Goal: Task Accomplishment & Management: Manage account settings

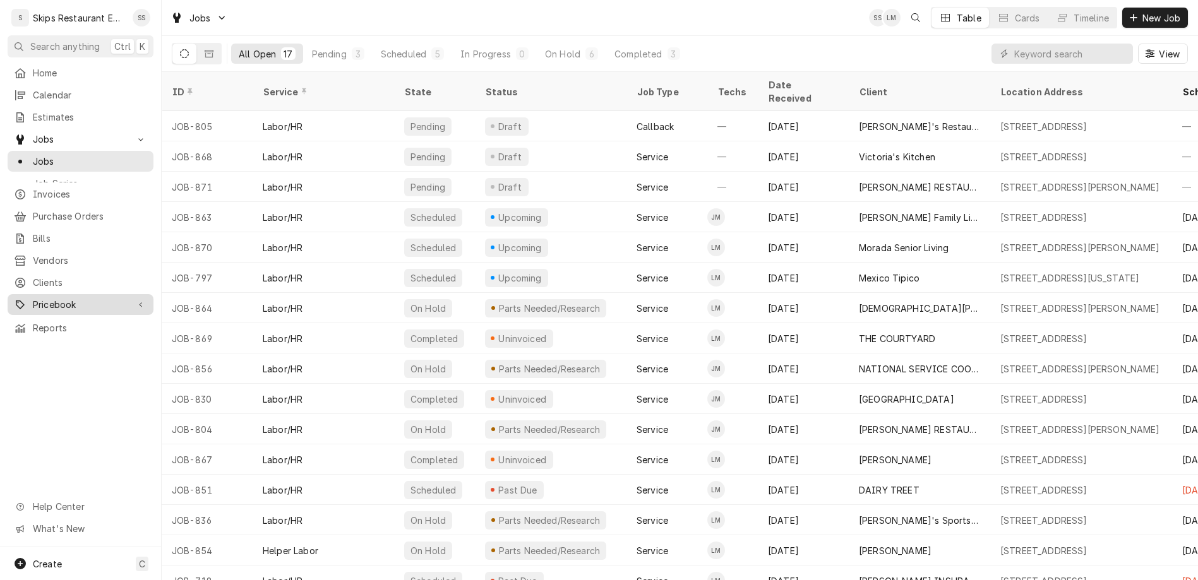
click at [31, 294] on link "Pricebook" at bounding box center [81, 304] width 146 height 21
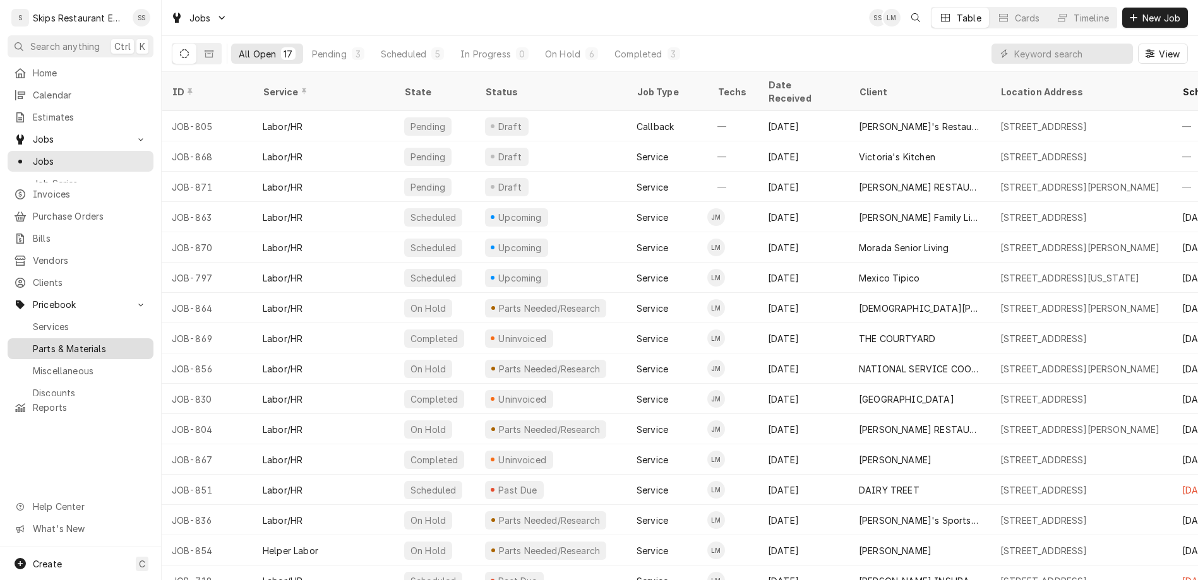
click at [33, 342] on span "Parts & Materials" at bounding box center [90, 348] width 114 height 13
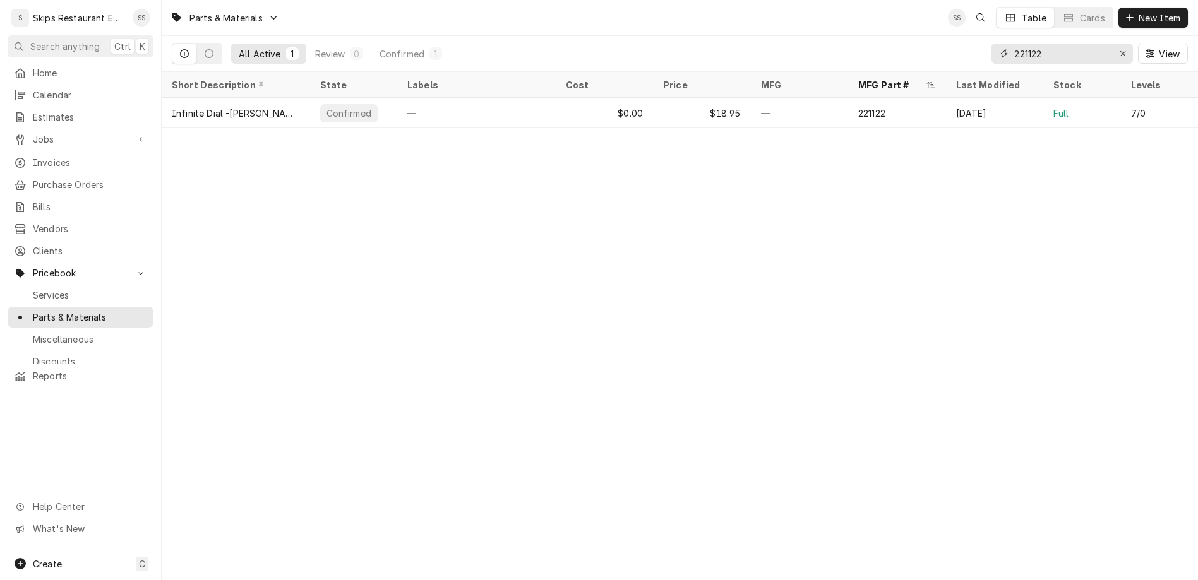
drag, startPoint x: 1088, startPoint y: 42, endPoint x: 1000, endPoint y: 35, distance: 88.6
click at [1014, 44] on input "221122" at bounding box center [1061, 54] width 95 height 20
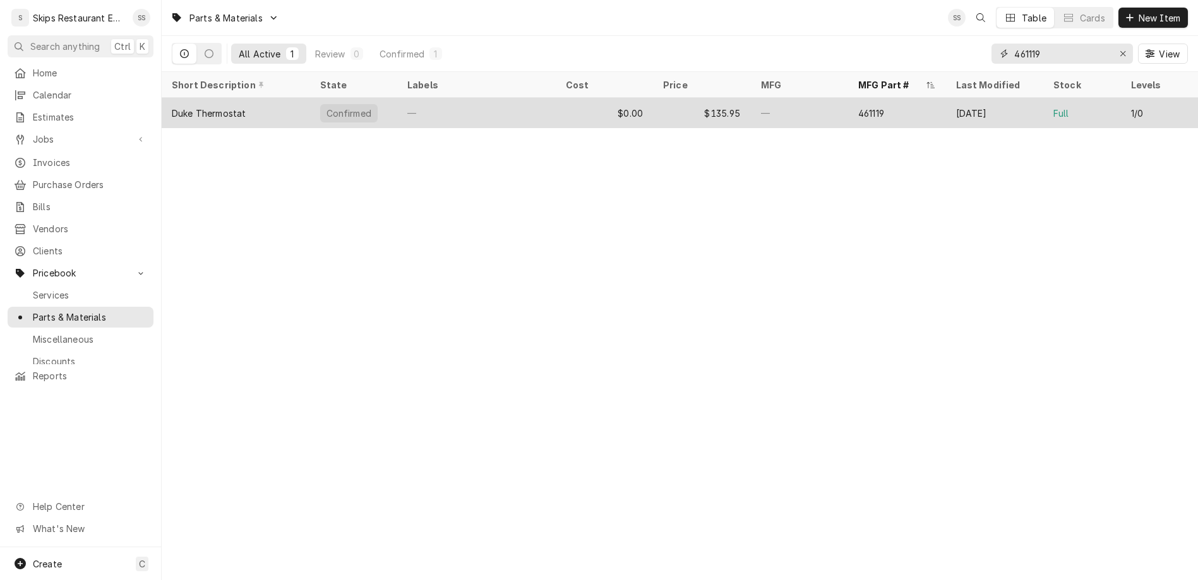
type input "461119"
click at [688, 98] on div "$135.95" at bounding box center [702, 113] width 98 height 30
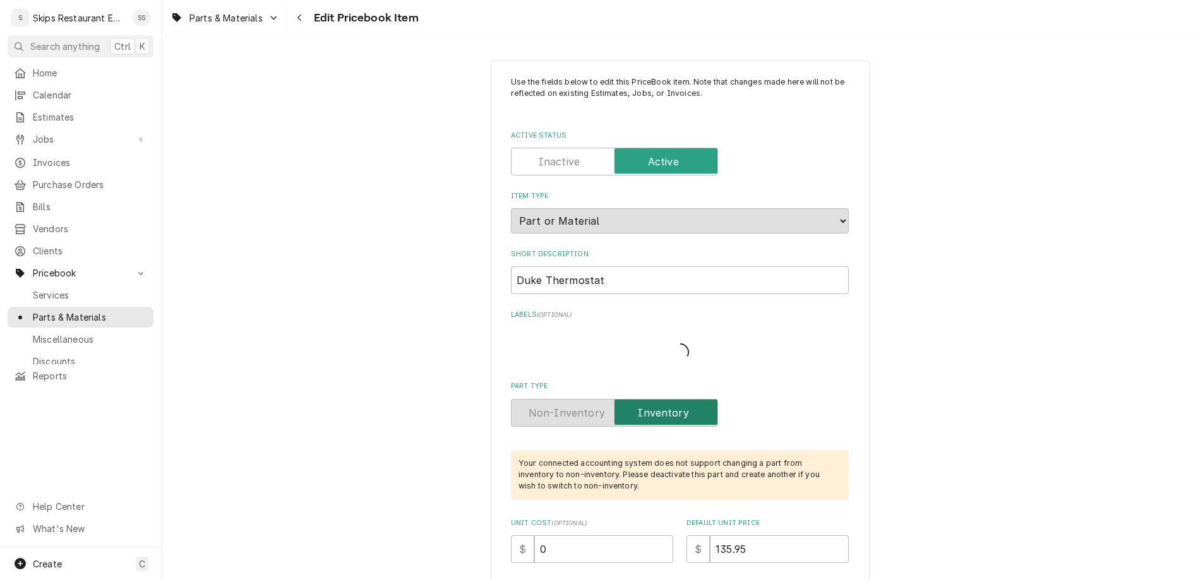
type textarea "x"
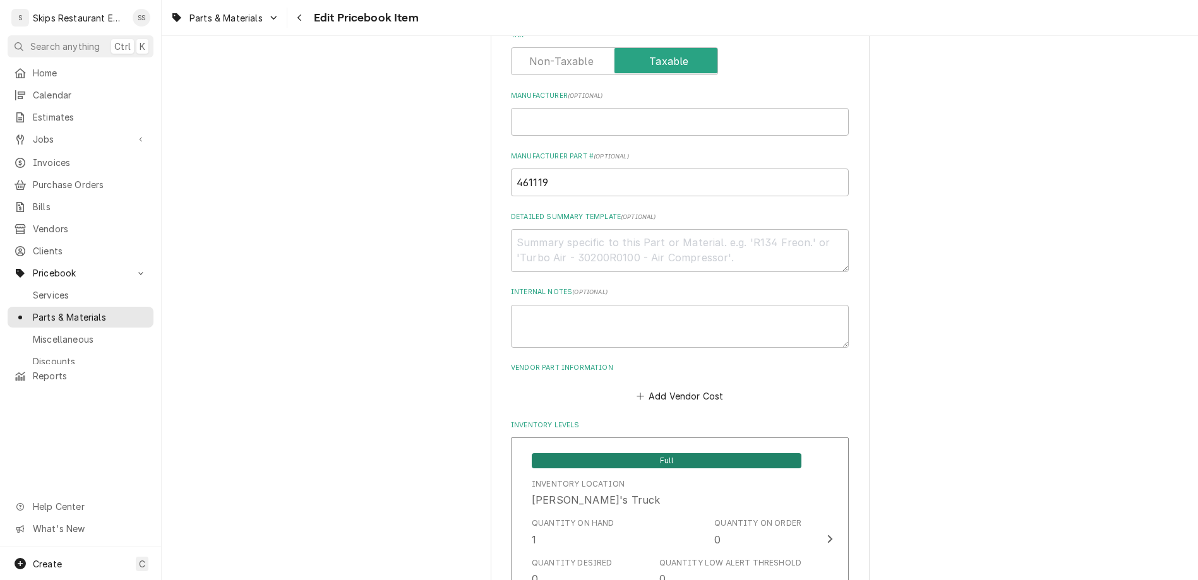
scroll to position [542, 0]
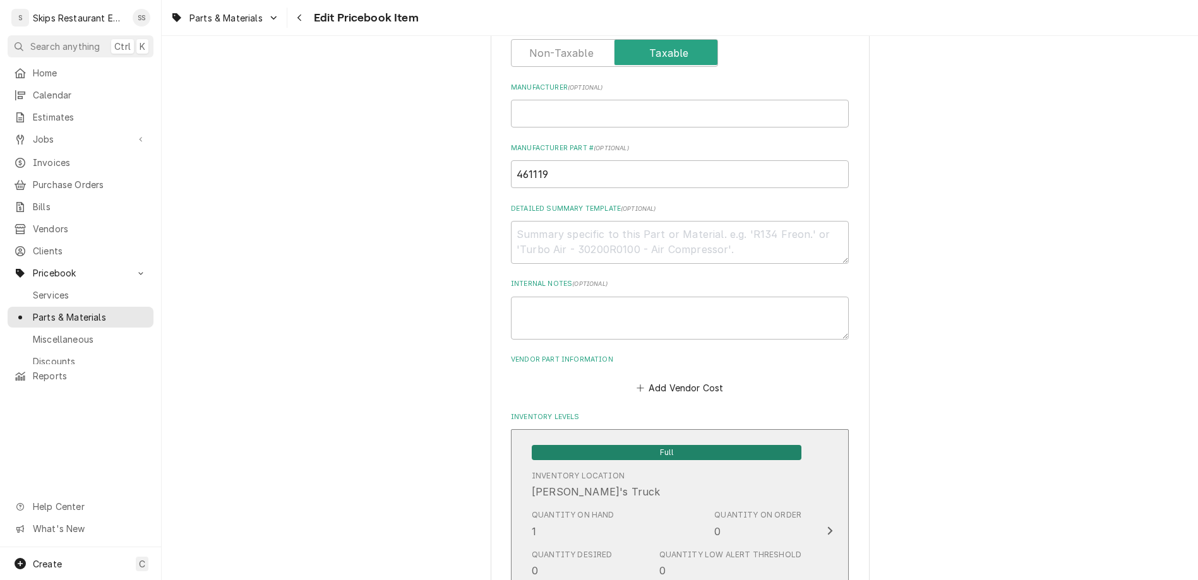
click at [614, 445] on span "Full" at bounding box center [667, 452] width 270 height 15
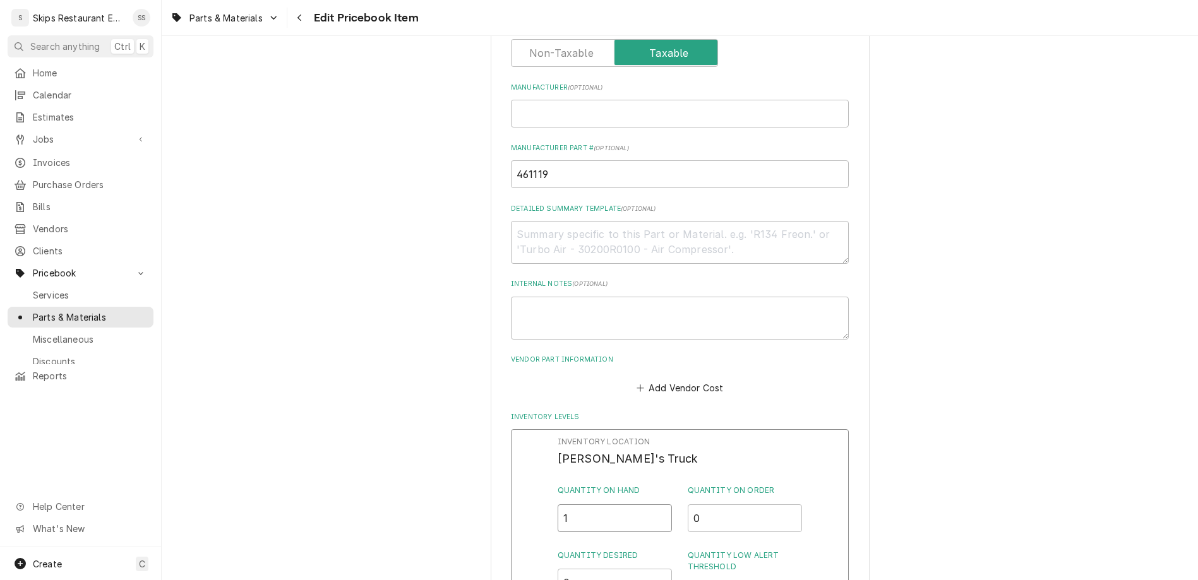
drag, startPoint x: 581, startPoint y: 279, endPoint x: 549, endPoint y: 277, distance: 32.3
click at [557, 504] on input "1" at bounding box center [614, 518] width 115 height 28
type input "2"
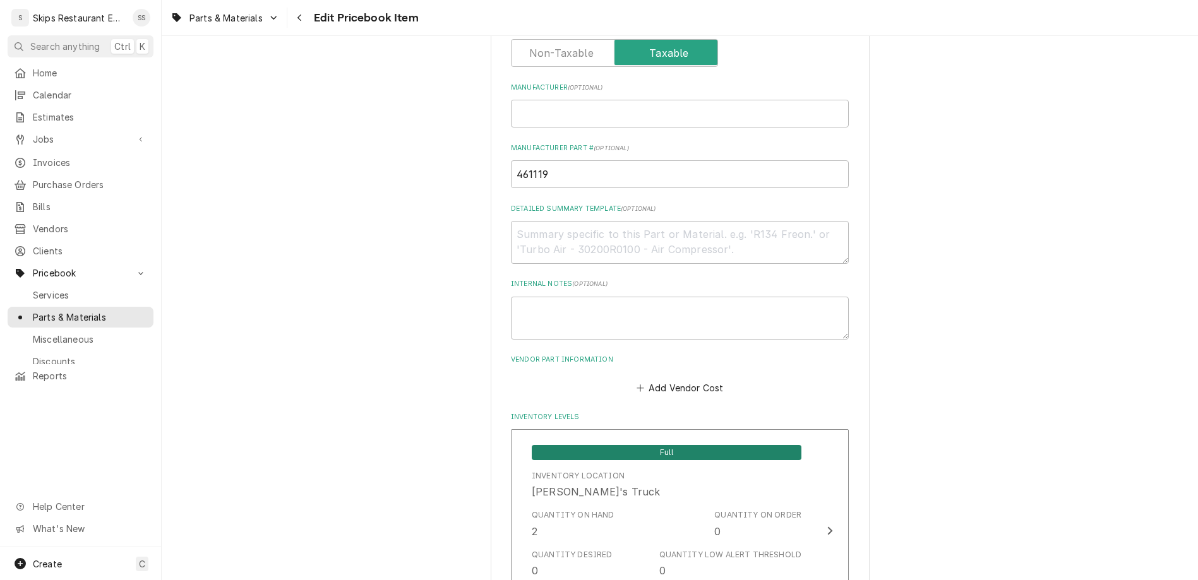
scroll to position [837, 0]
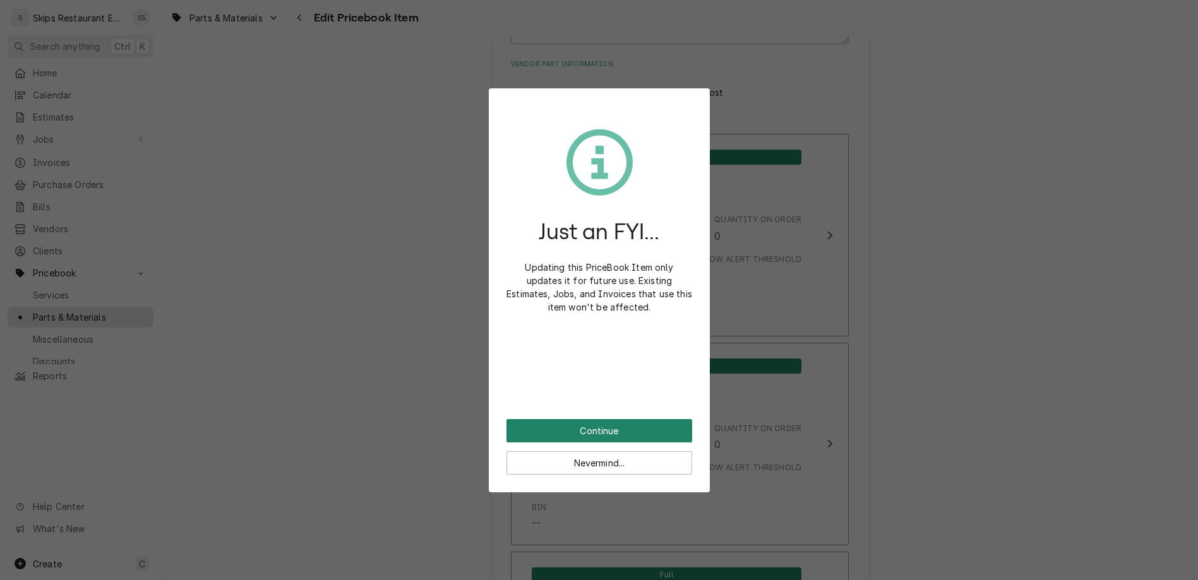
click at [589, 419] on button "Continue" at bounding box center [599, 430] width 186 height 23
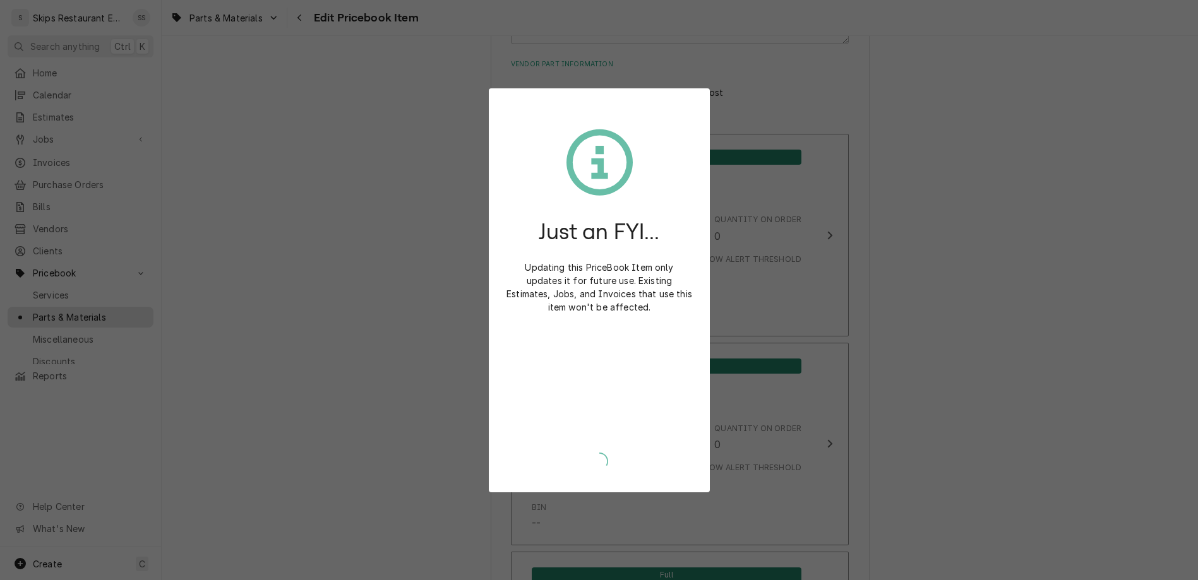
type textarea "x"
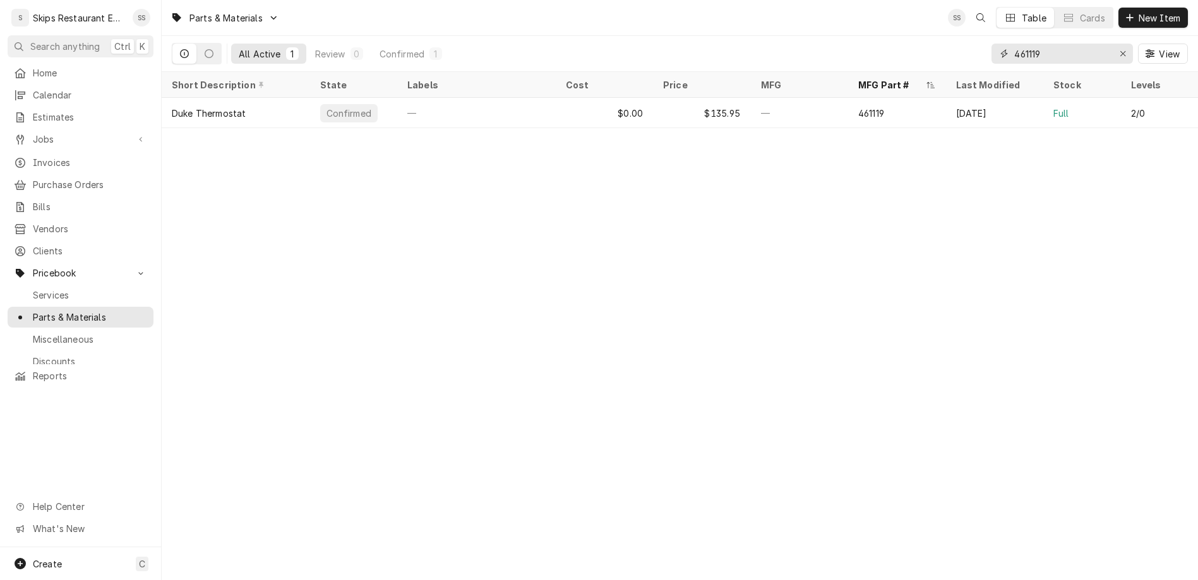
drag, startPoint x: 1087, startPoint y: 39, endPoint x: 1032, endPoint y: 39, distance: 55.6
click at [1032, 44] on input "461119" at bounding box center [1061, 54] width 95 height 20
type input "381154"
click at [33, 133] on span "Jobs" at bounding box center [80, 139] width 95 height 13
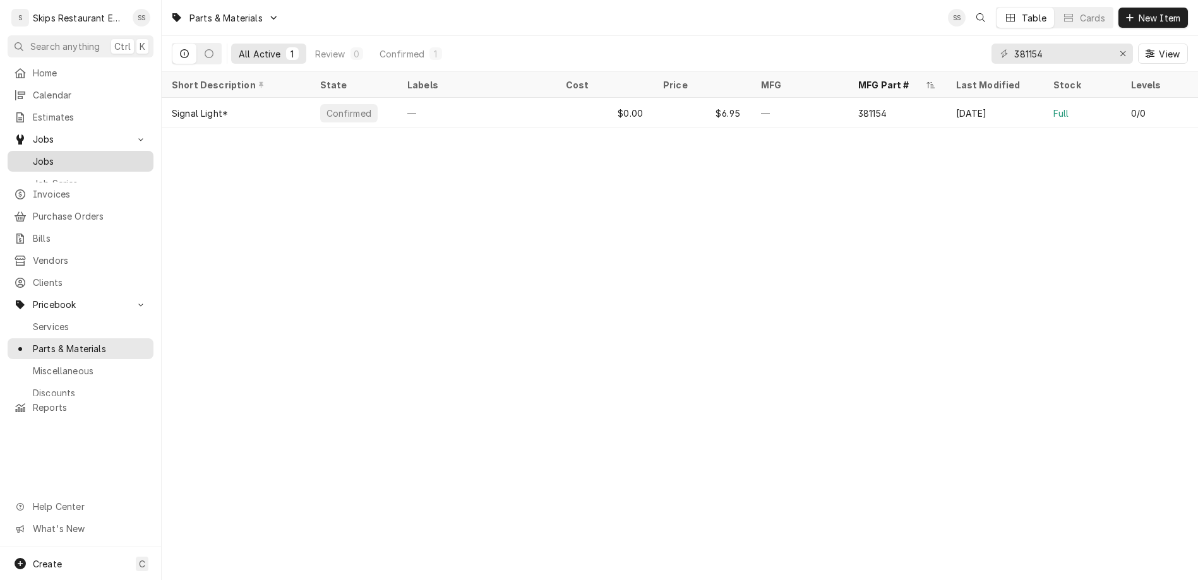
click at [33, 155] on span "Jobs" at bounding box center [90, 161] width 114 height 13
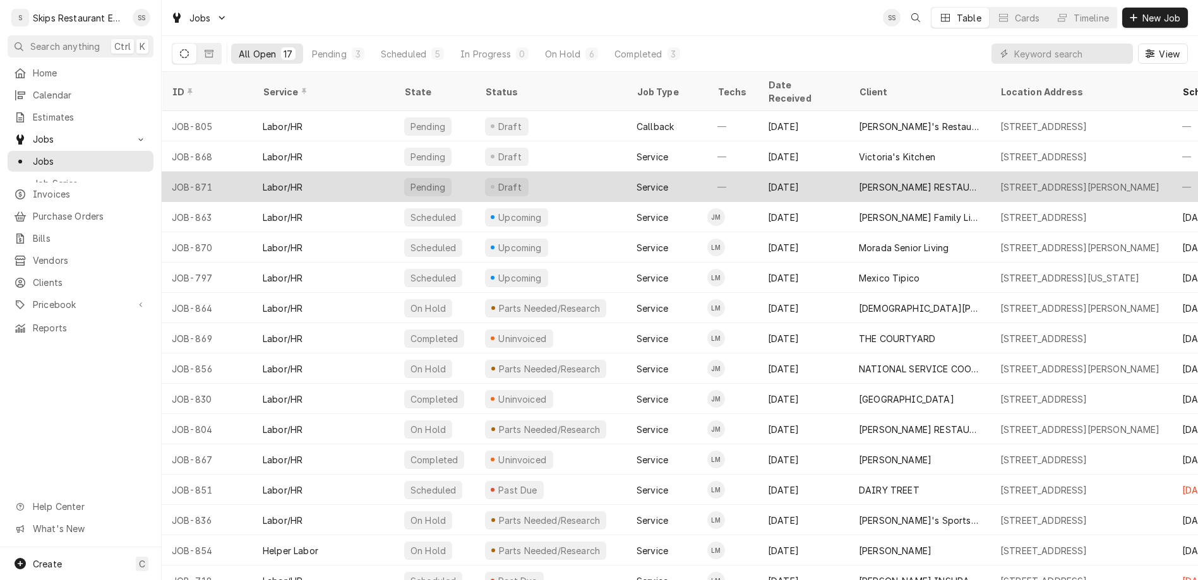
click at [857, 172] on div "[PERSON_NAME] RESTAURANT" at bounding box center [919, 187] width 141 height 30
click at [857, 172] on div "RAMSEY'S RESTAURANT" at bounding box center [919, 187] width 141 height 30
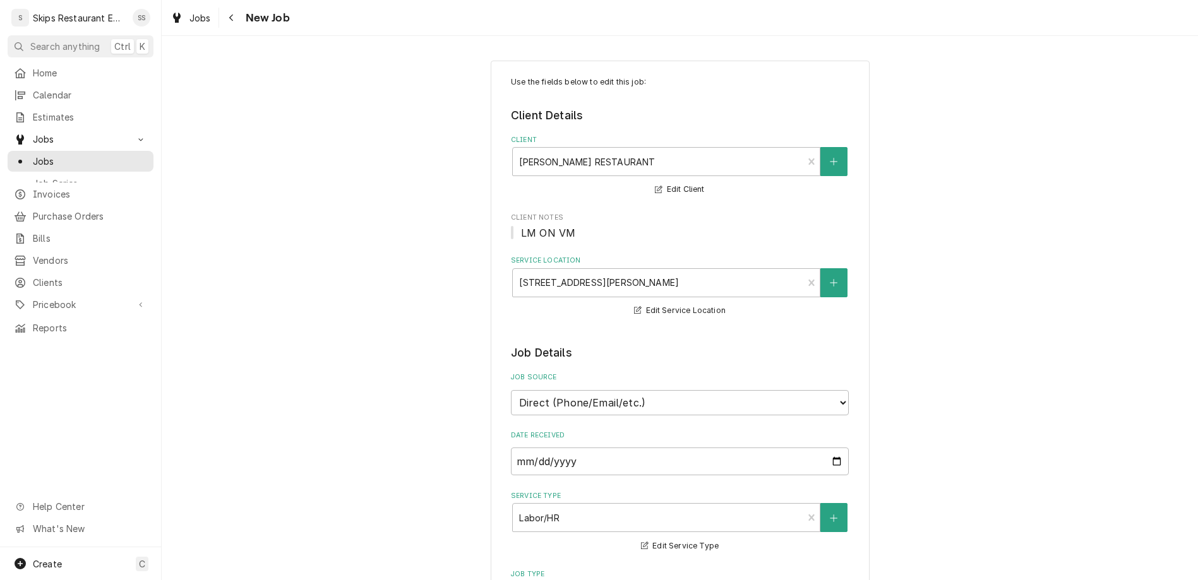
type textarea "x"
click at [33, 155] on span "Jobs" at bounding box center [90, 161] width 114 height 13
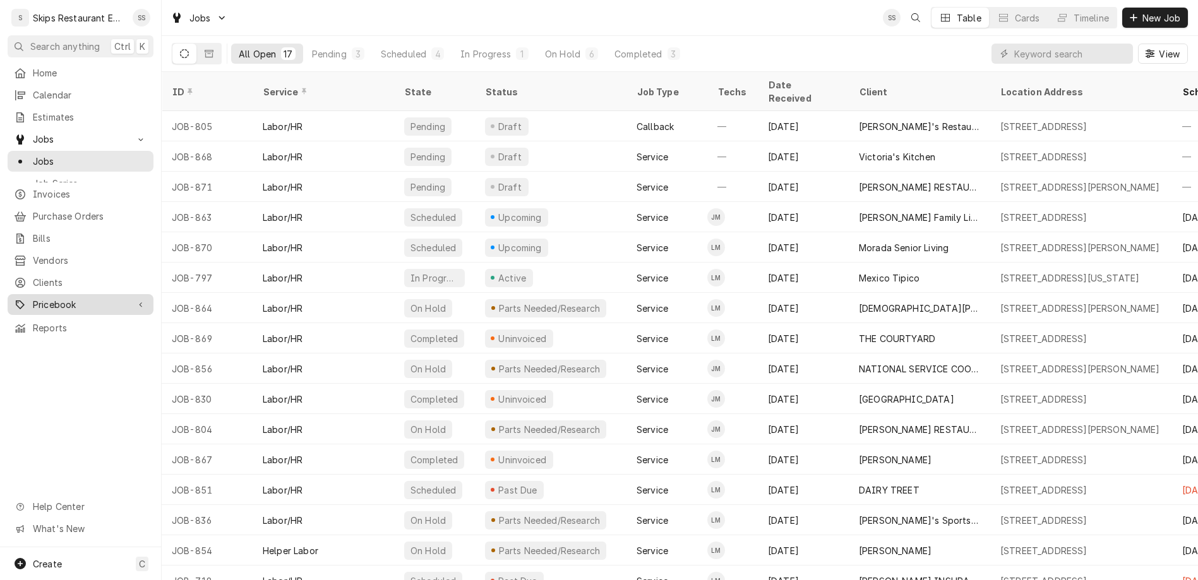
click at [39, 298] on span "Pricebook" at bounding box center [80, 304] width 95 height 13
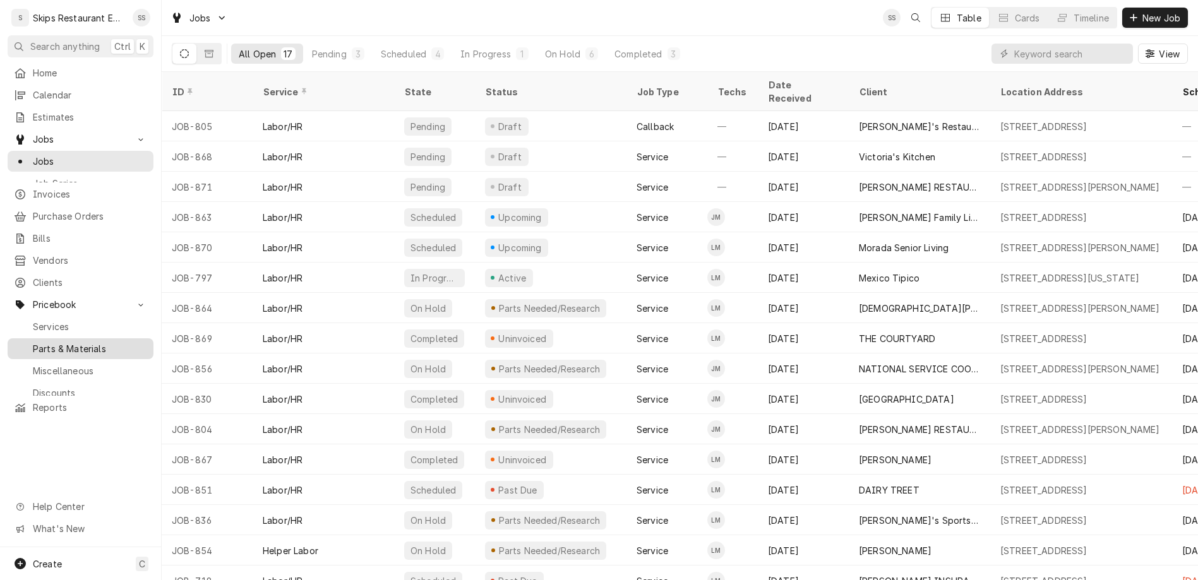
click at [33, 342] on span "Parts & Materials" at bounding box center [90, 348] width 114 height 13
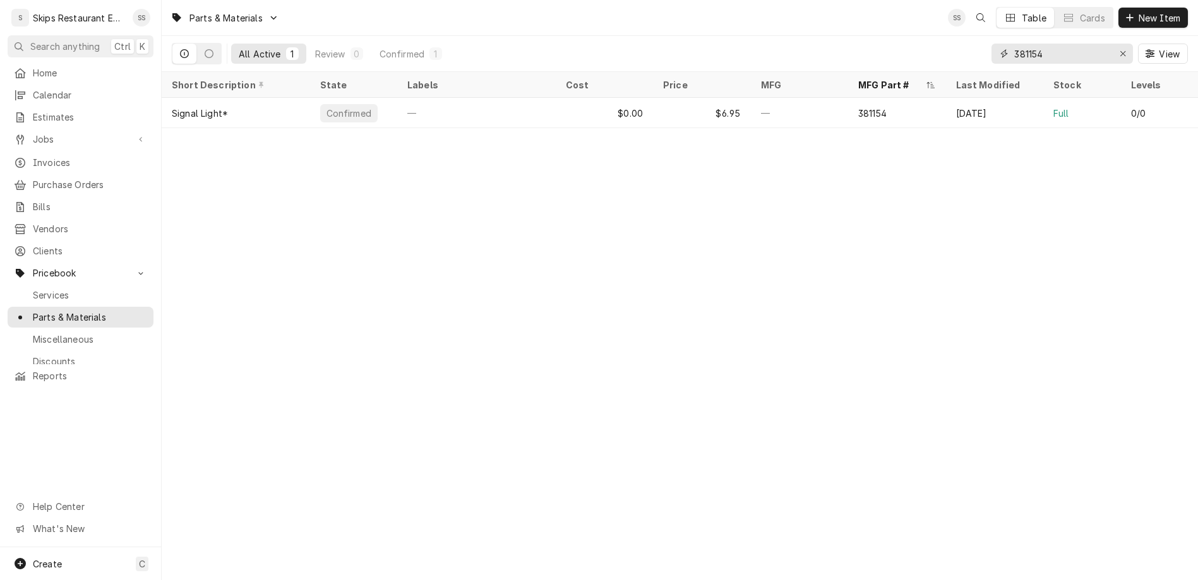
drag, startPoint x: 1099, startPoint y: 47, endPoint x: 986, endPoint y: 44, distance: 113.1
click at [1014, 44] on input "381154" at bounding box center [1061, 54] width 95 height 20
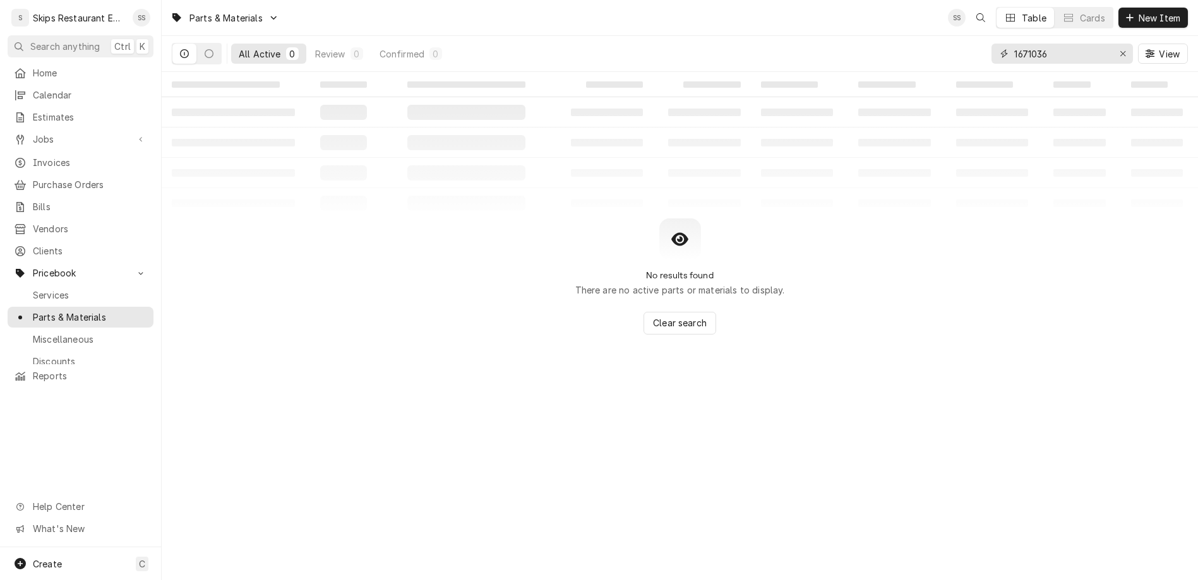
drag, startPoint x: 1102, startPoint y: 39, endPoint x: 1025, endPoint y: 39, distance: 76.4
click at [1025, 44] on input "1671036" at bounding box center [1061, 54] width 95 height 20
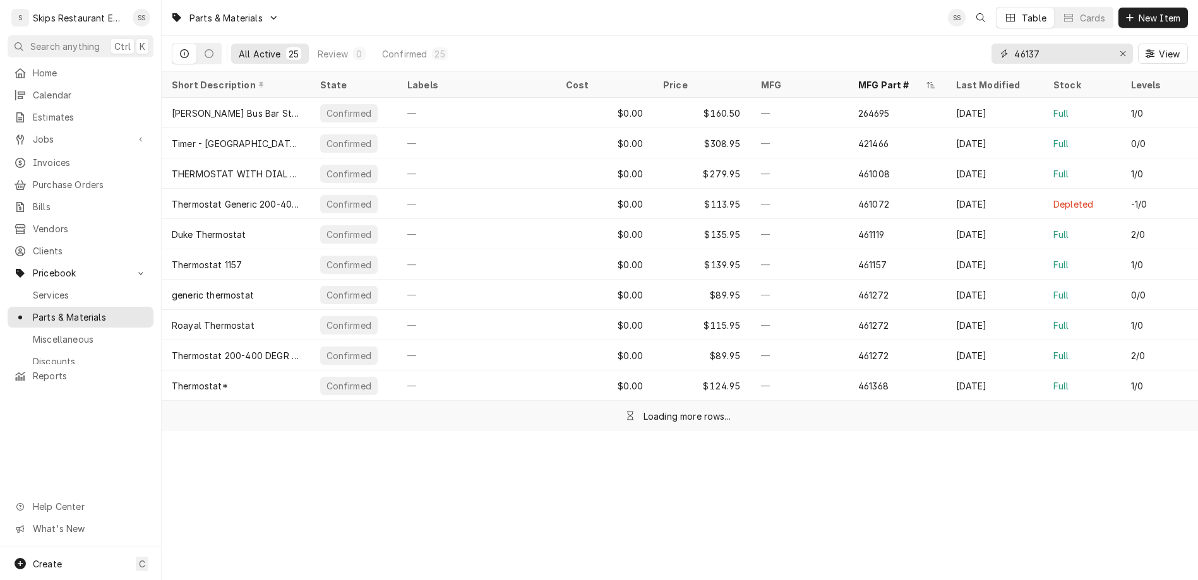
type input "461373"
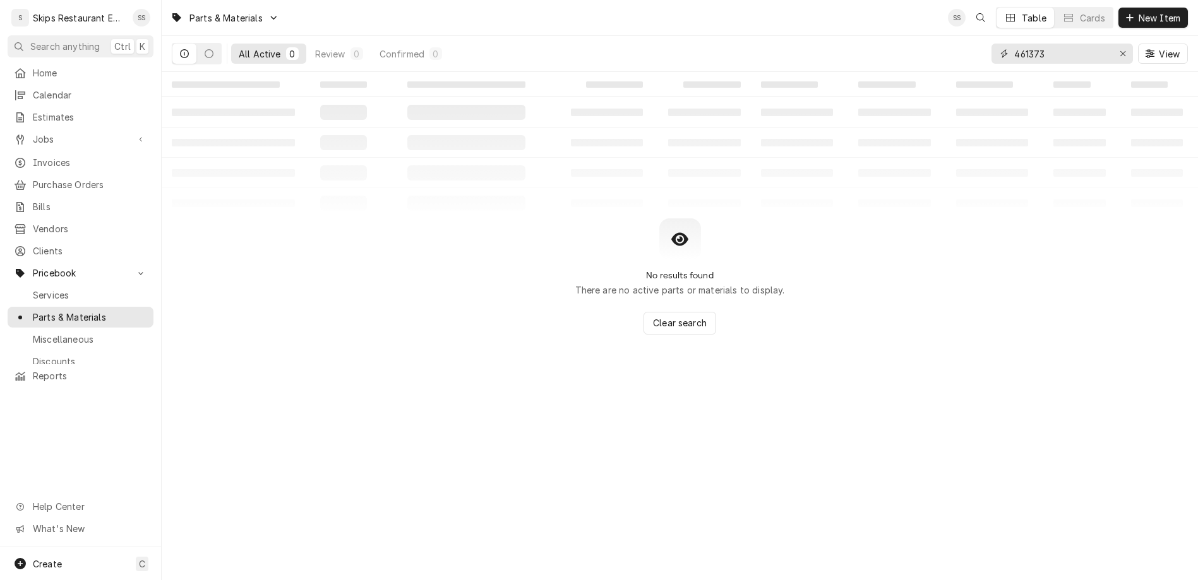
drag, startPoint x: 1087, startPoint y: 40, endPoint x: 1045, endPoint y: 45, distance: 42.6
click at [1045, 45] on input "461373" at bounding box center [1061, 54] width 95 height 20
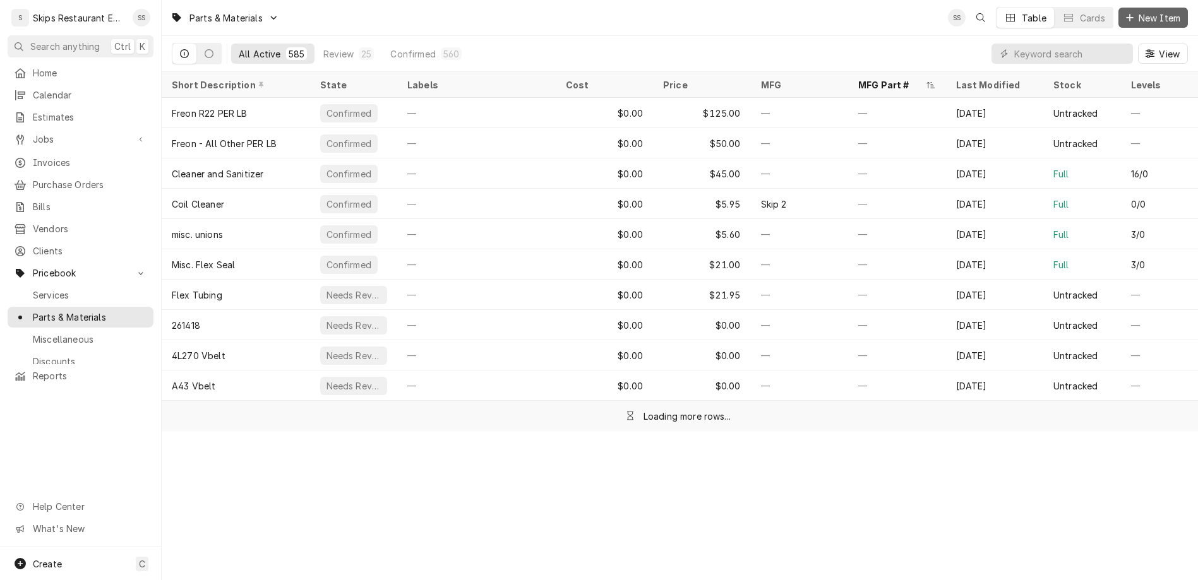
click at [1169, 13] on span "New Item" at bounding box center [1159, 17] width 47 height 13
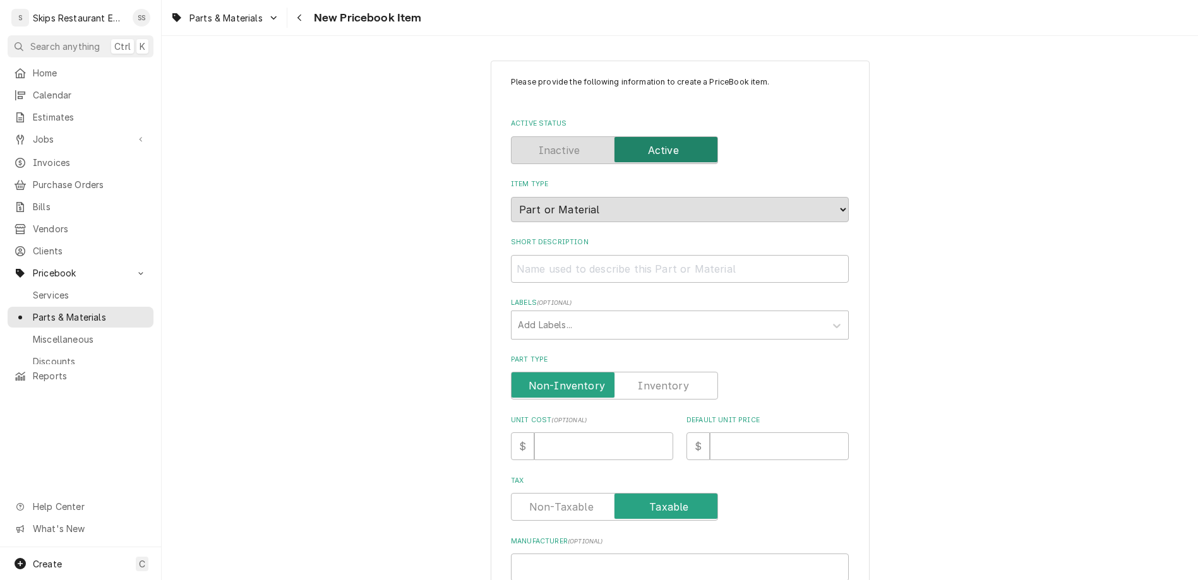
paste input "461373"
type textarea "x"
type input "461373"
click at [597, 255] on input "Short Description" at bounding box center [680, 269] width 338 height 28
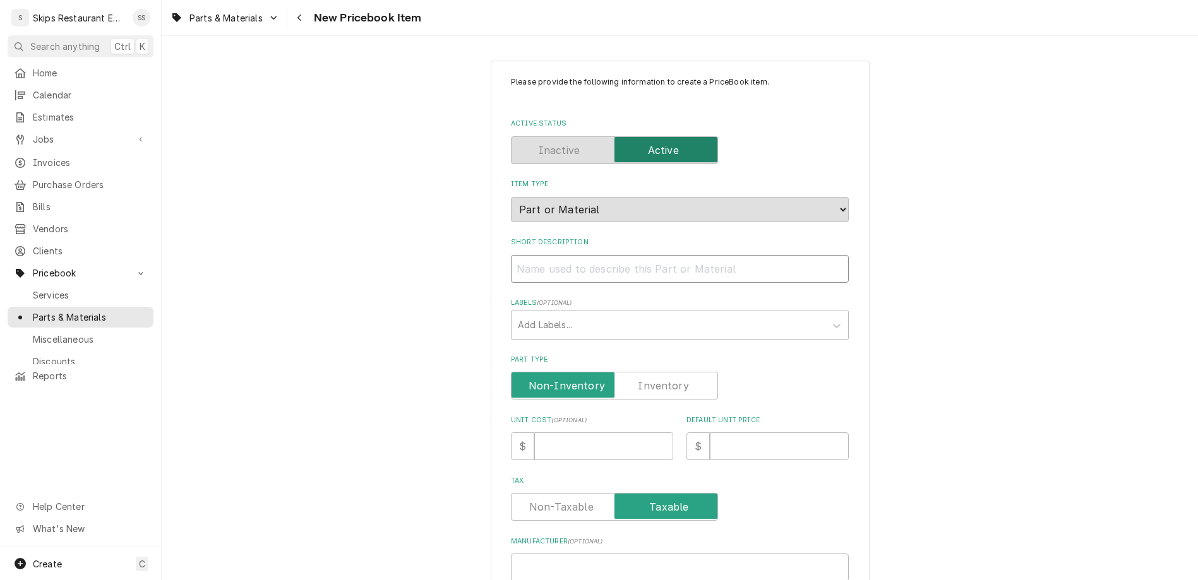
type textarea "x"
type input "C"
type textarea "x"
type input "Ce"
type textarea "x"
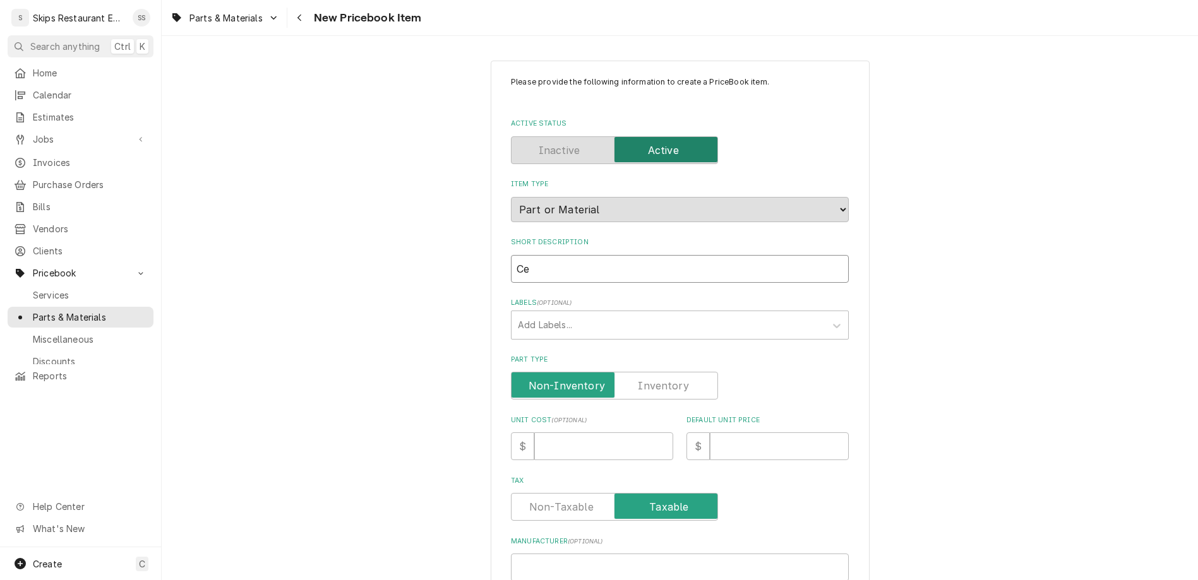
type input "Ces"
type textarea "x"
type input "Ce"
type textarea "x"
type input "C"
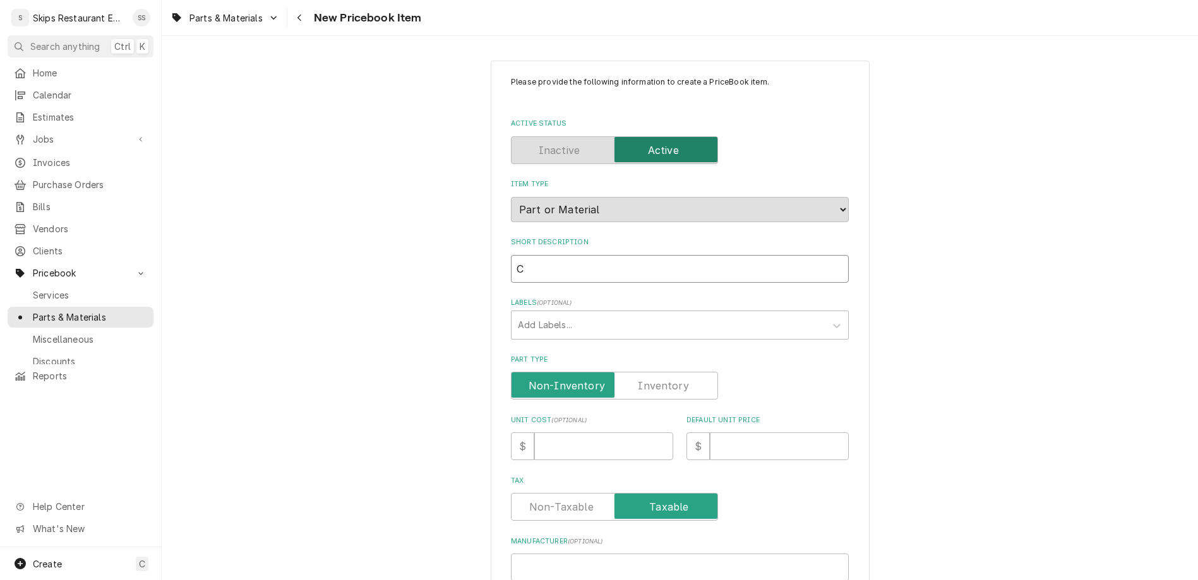
type textarea "x"
type input "Cr"
type textarea "x"
type input "Cre"
type textarea "x"
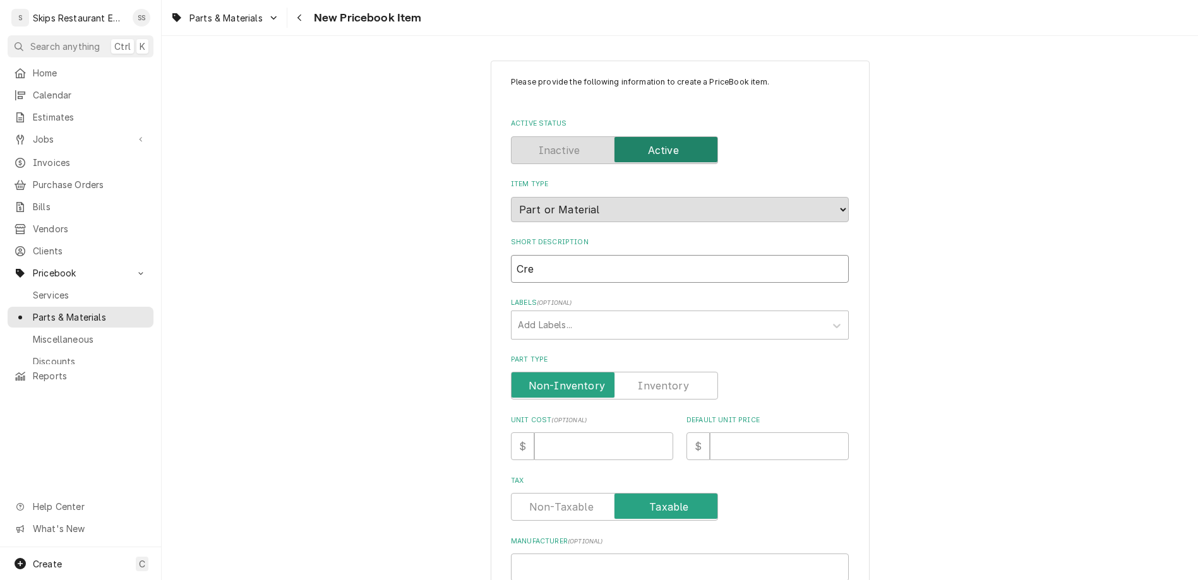
type input "Cres"
type textarea "x"
type input "CresC"
type textarea "x"
type input "CresCo"
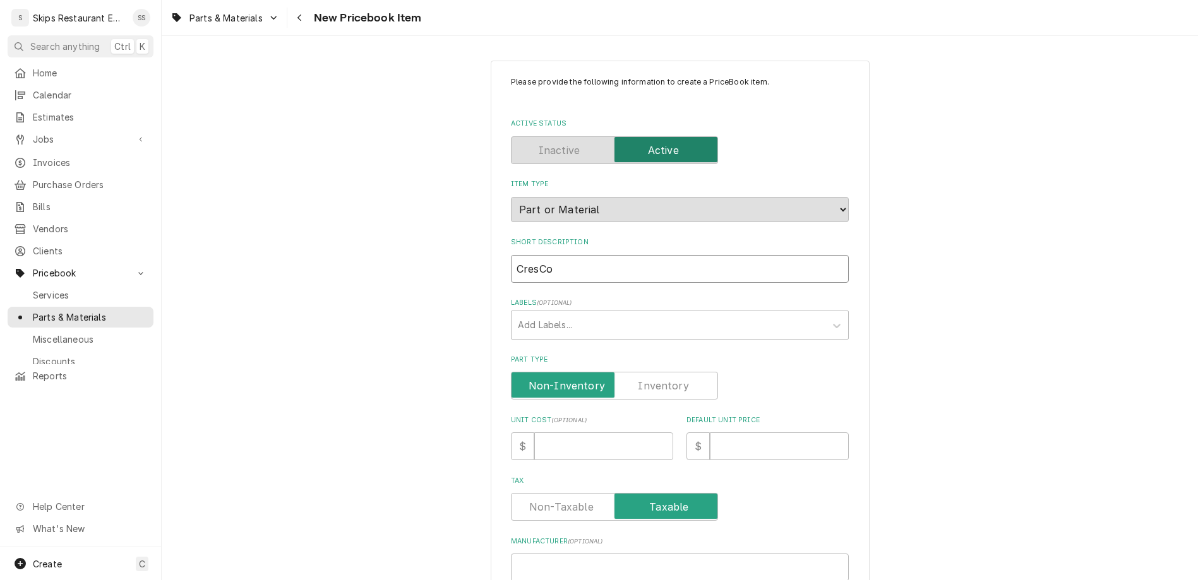
type textarea "x"
type input "CresCor"
type textarea "x"
type input "CresCor"
type textarea "x"
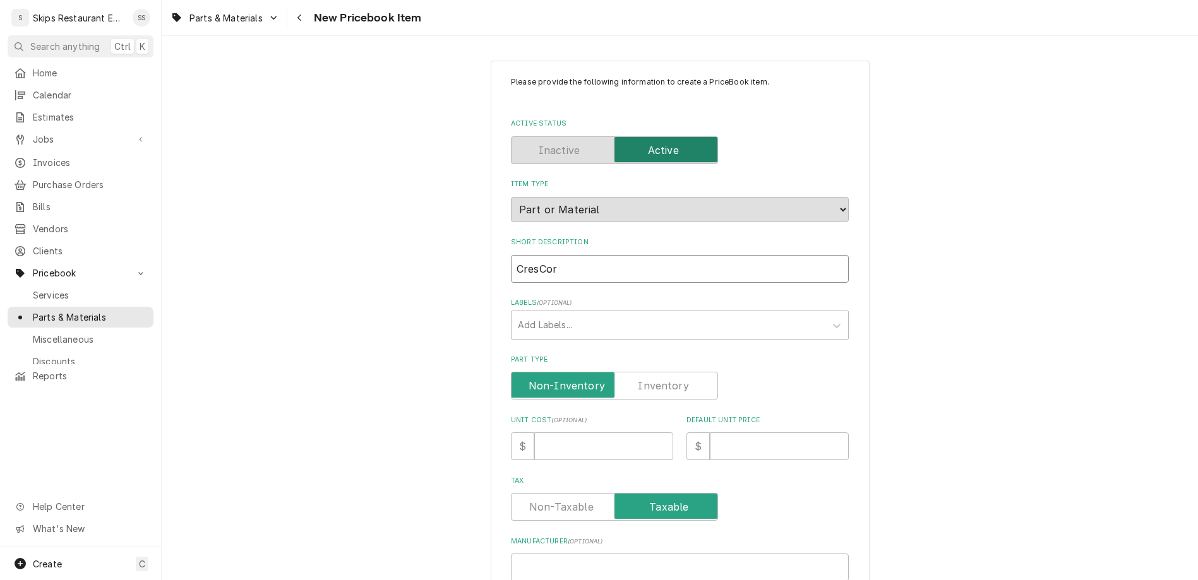
type input "CresCor T"
type textarea "x"
type input "CresCor Th"
type textarea "x"
type input "CresCor The"
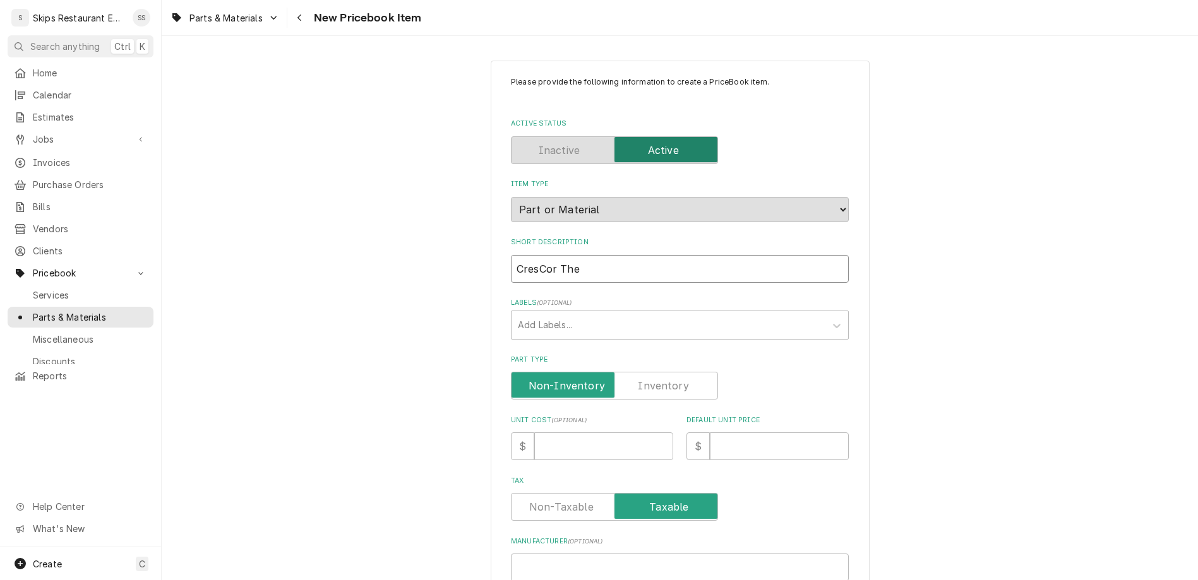
type textarea "x"
type input "CresCor Ther"
type textarea "x"
type input "CresCor Therm"
type textarea "x"
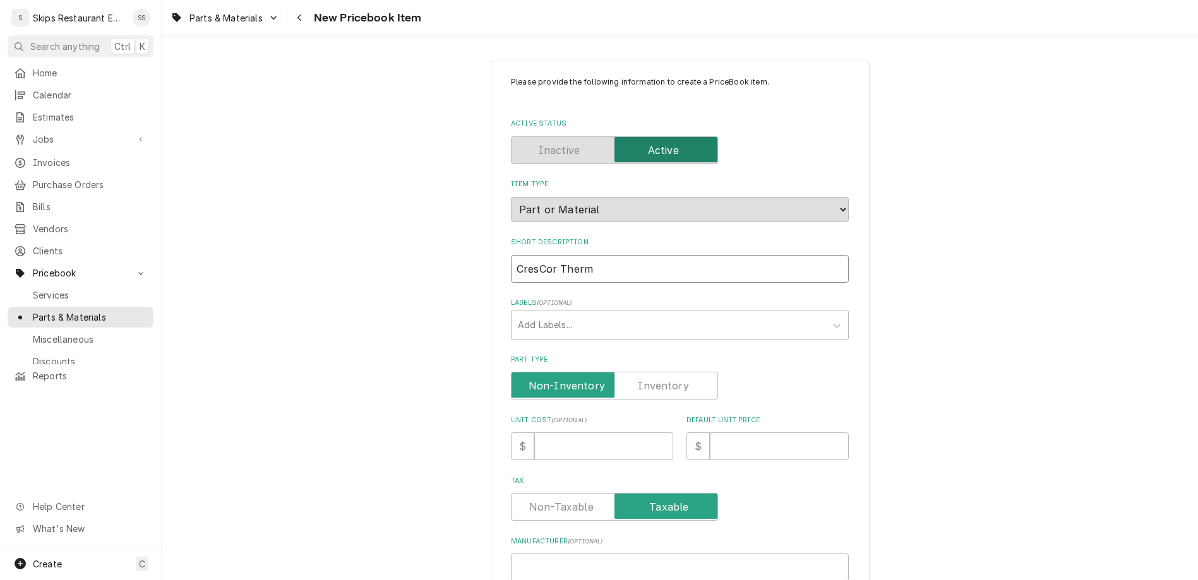
type input "CresCor Thermo"
type textarea "x"
type input "CresCor Thermos"
type textarea "x"
type input "CresCor Thermost"
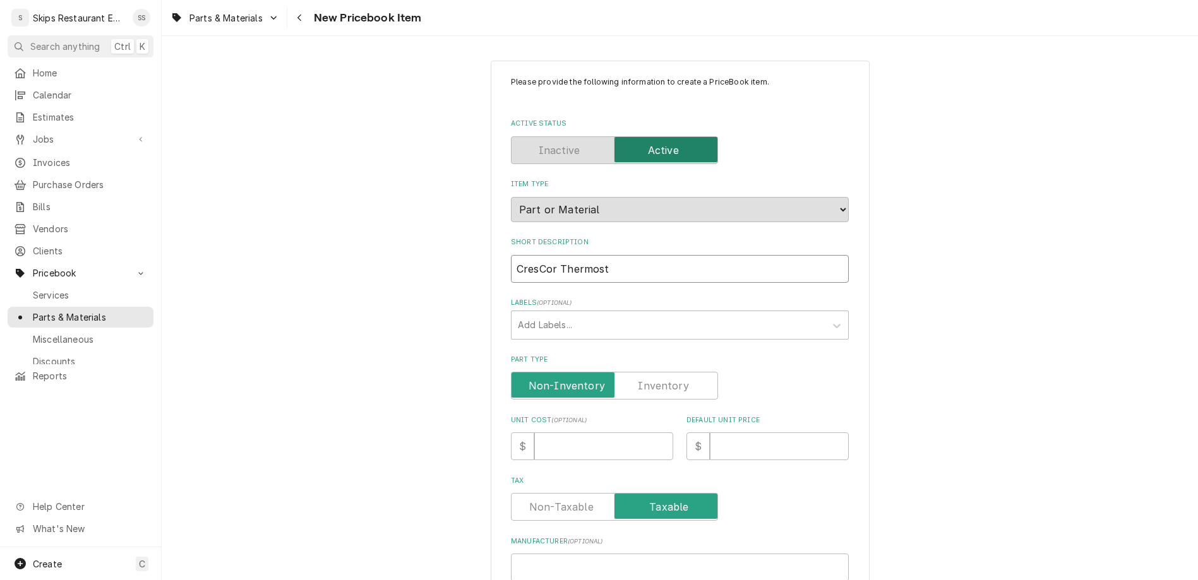
type textarea "x"
type input "CresCor Thermosta"
type textarea "x"
type input "CresCor Thermostat"
click at [633, 372] on label "Part Type" at bounding box center [614, 386] width 207 height 28
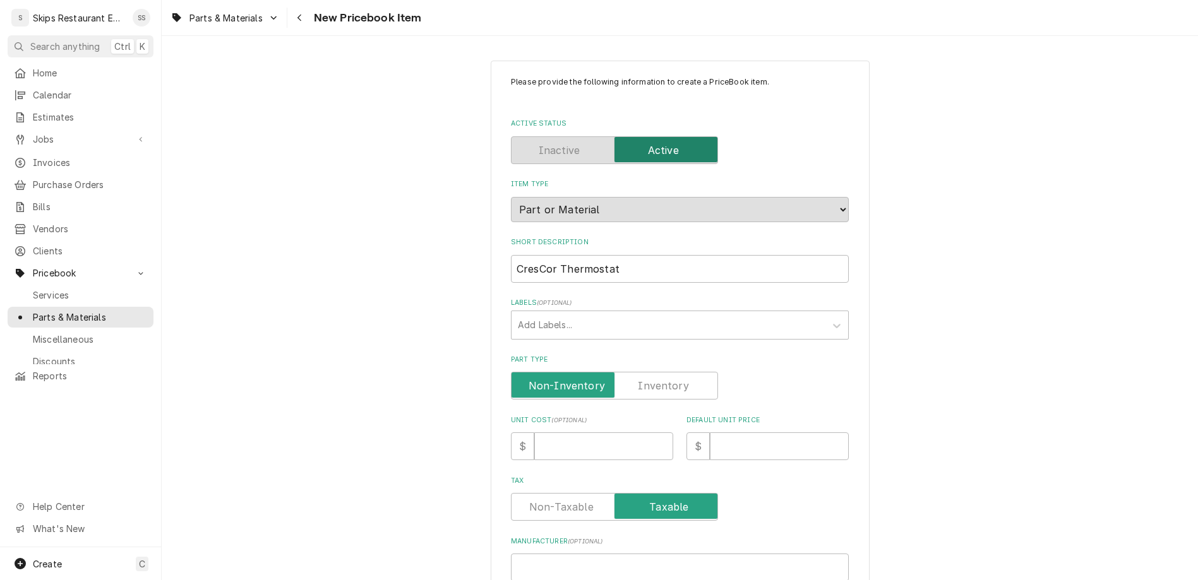
click at [633, 372] on input "Part Type" at bounding box center [614, 386] width 196 height 28
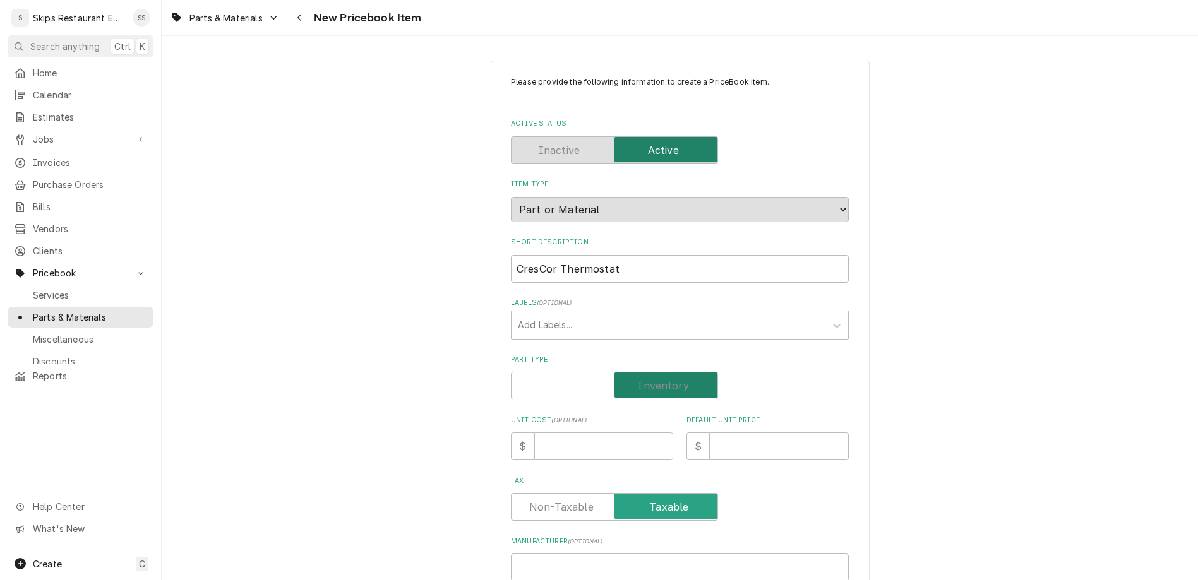
checkbox input "true"
click at [710, 432] on input "Default Unit Price" at bounding box center [779, 446] width 139 height 28
type textarea "x"
type input "8"
type textarea "x"
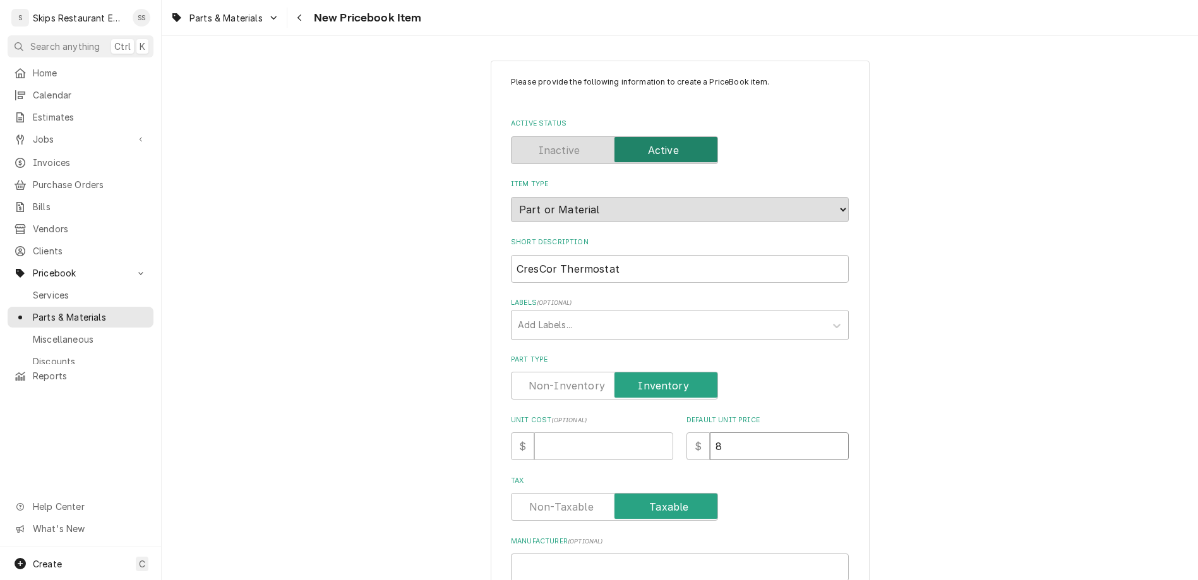
type input "89"
type textarea "x"
type input "89.9"
type textarea "x"
type input "89.95"
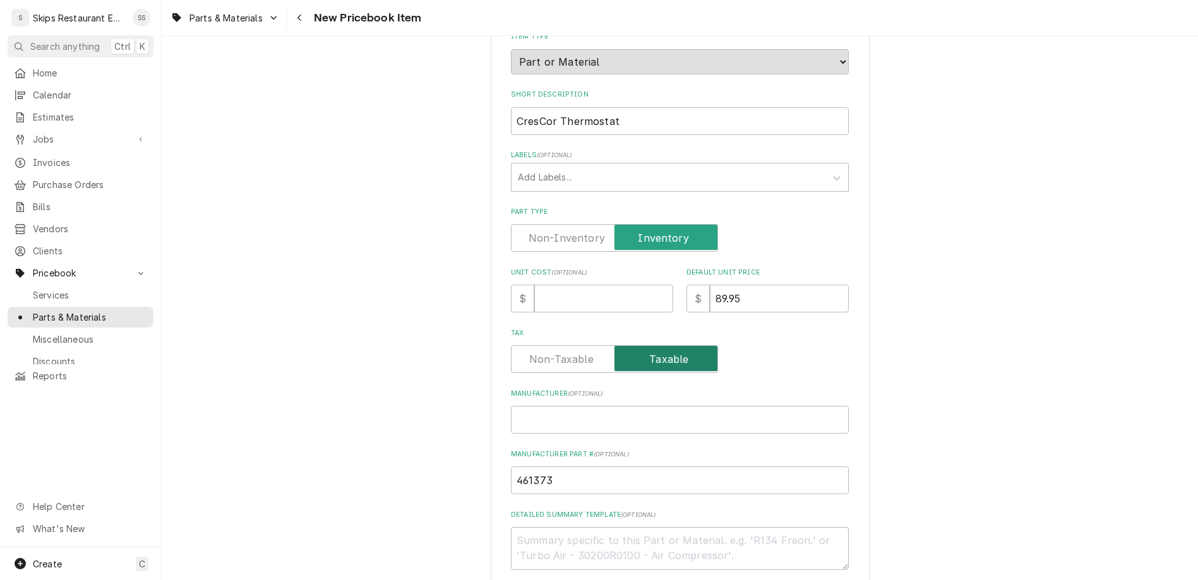
scroll to position [197, 0]
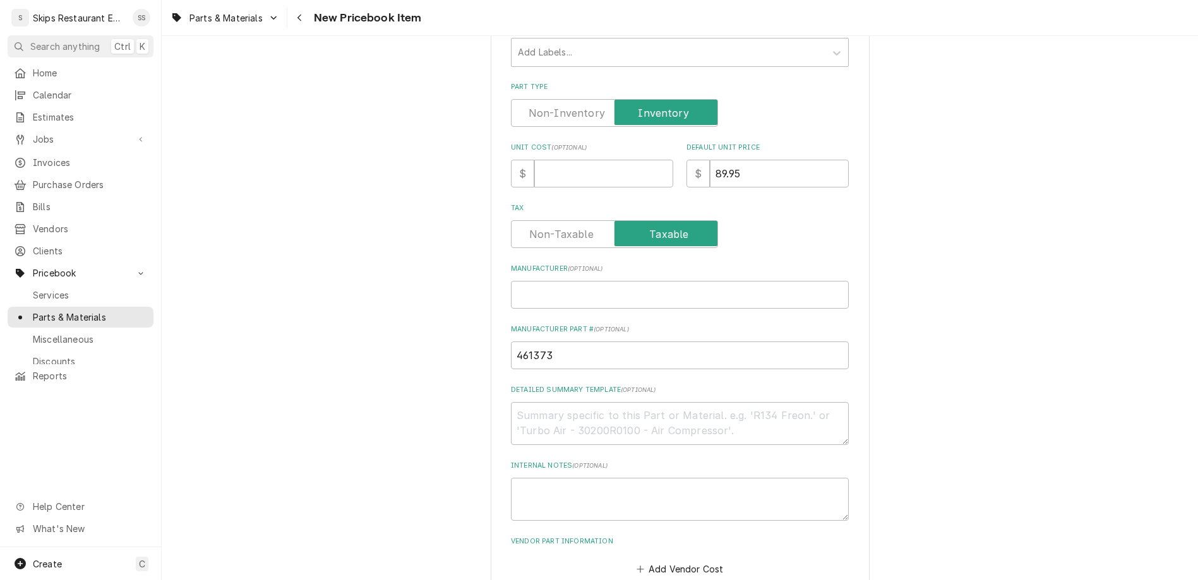
scroll to position [345, 0]
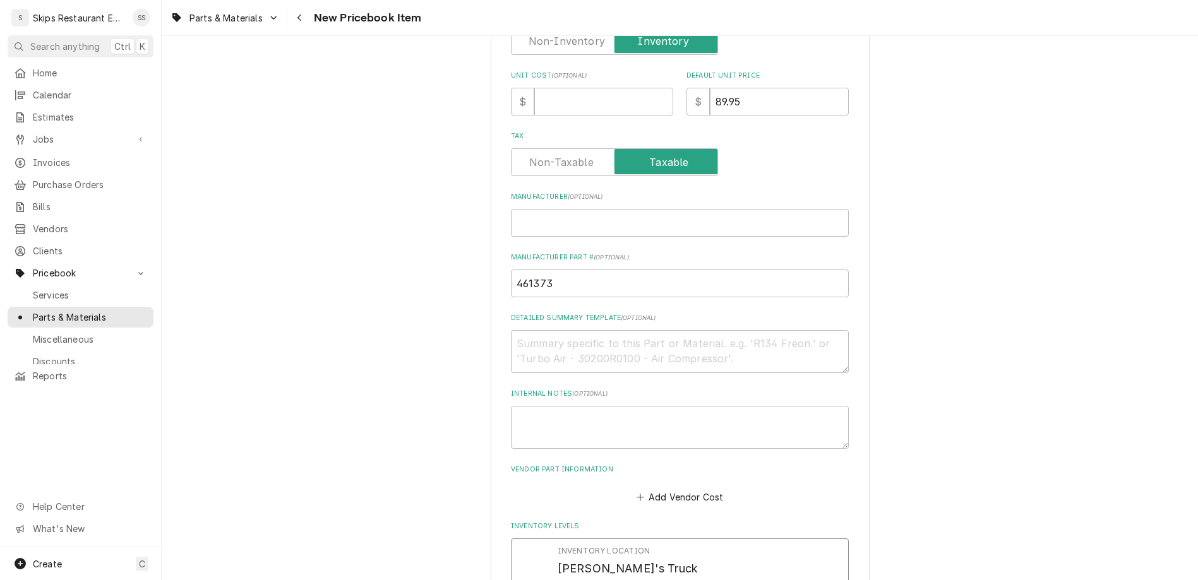
drag, startPoint x: 582, startPoint y: 407, endPoint x: 546, endPoint y: 408, distance: 36.0
type input "1"
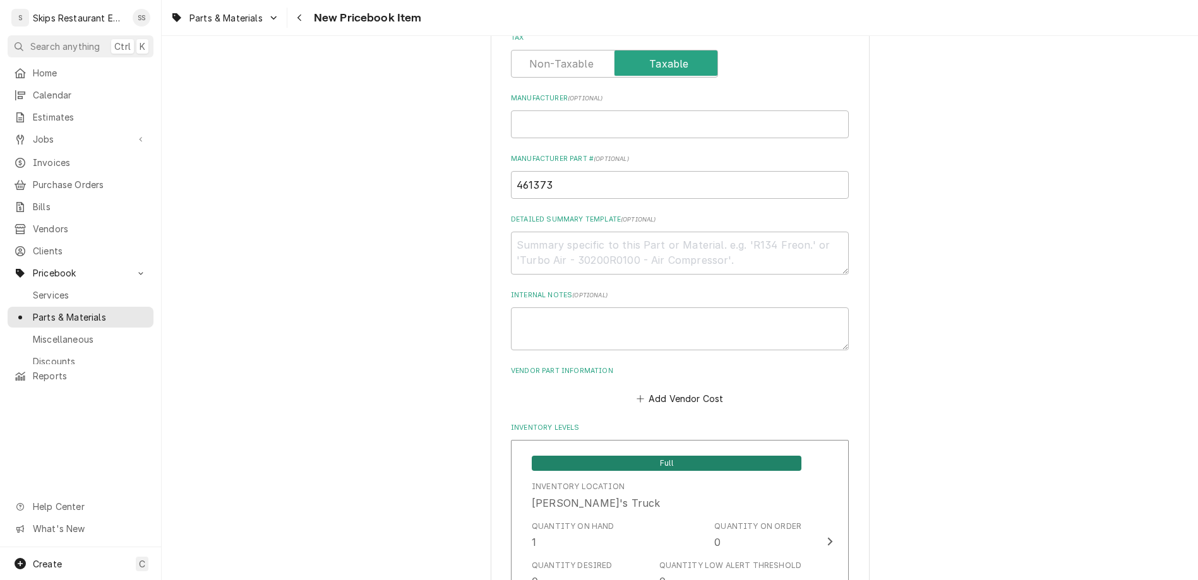
scroll to position [634, 0]
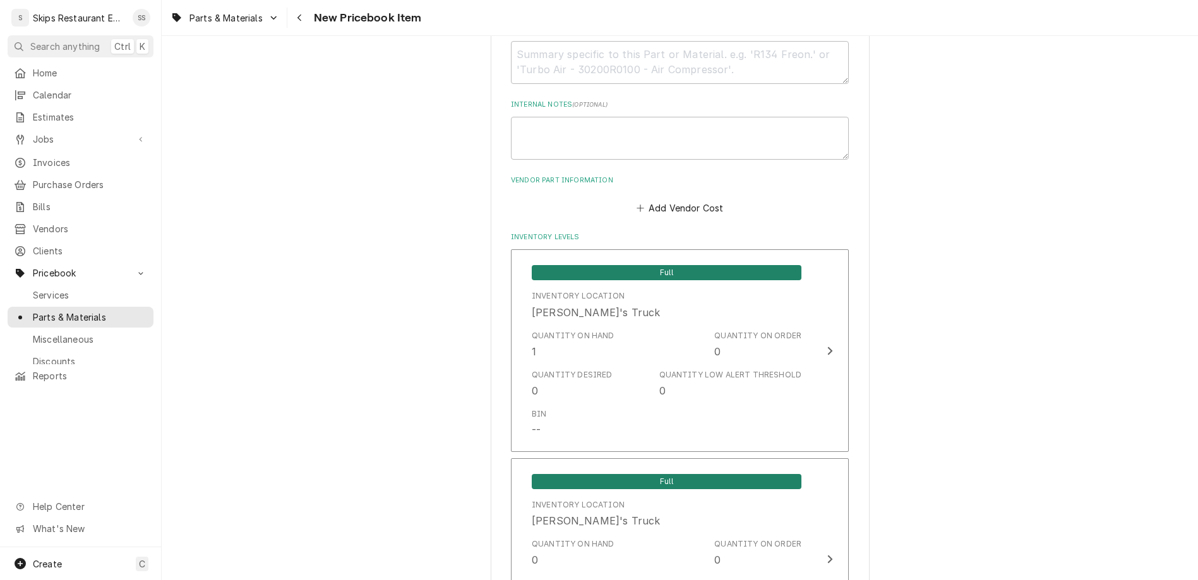
type textarea "x"
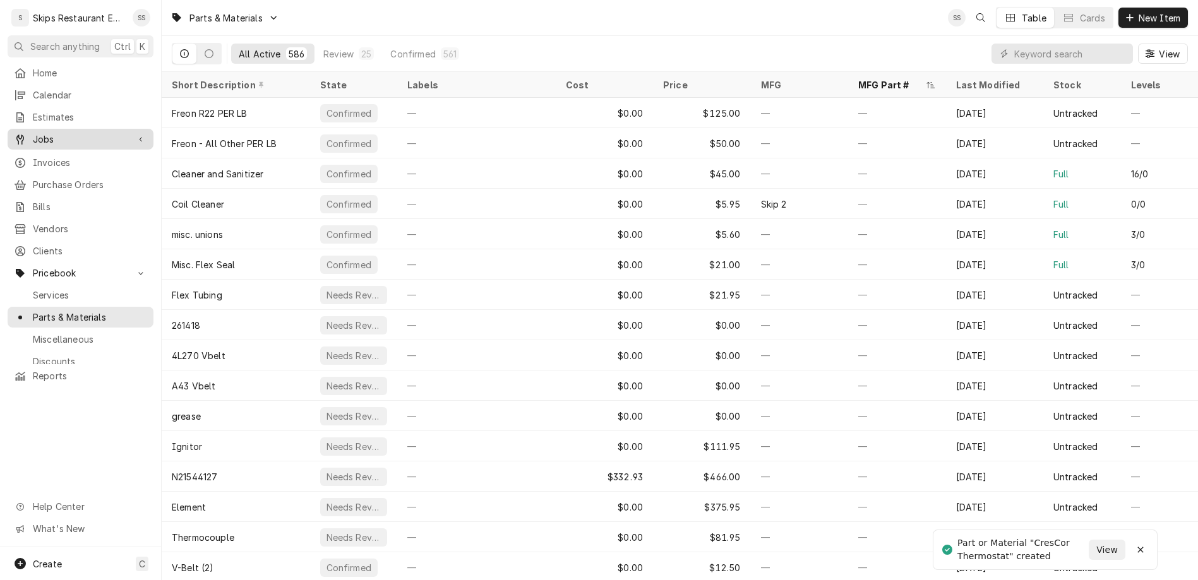
click at [50, 133] on span "Jobs" at bounding box center [80, 139] width 95 height 13
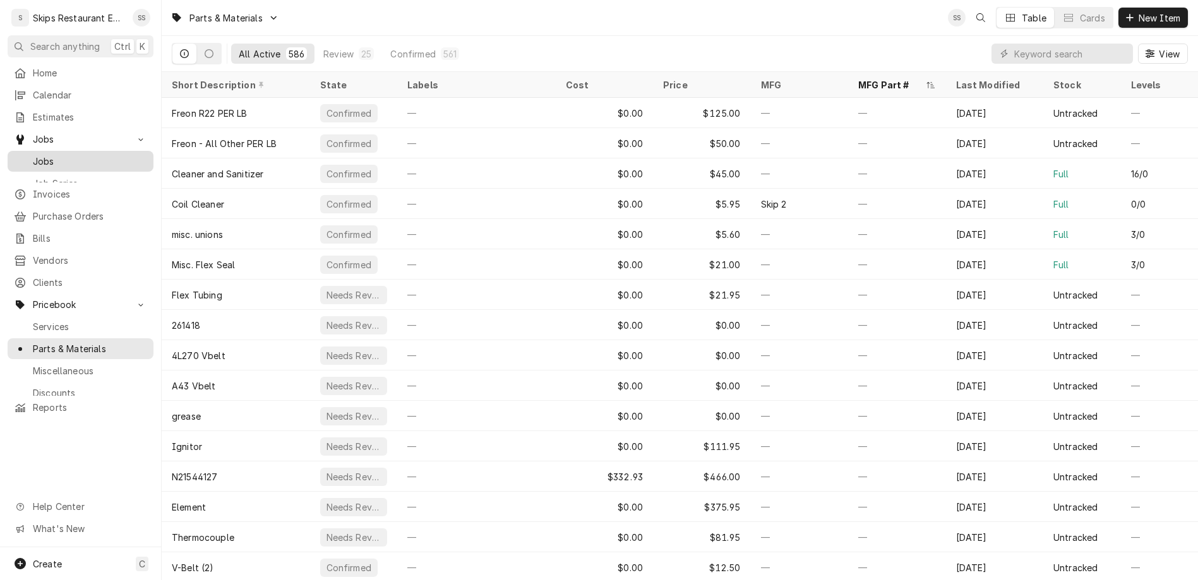
click at [45, 155] on span "Jobs" at bounding box center [90, 161] width 114 height 13
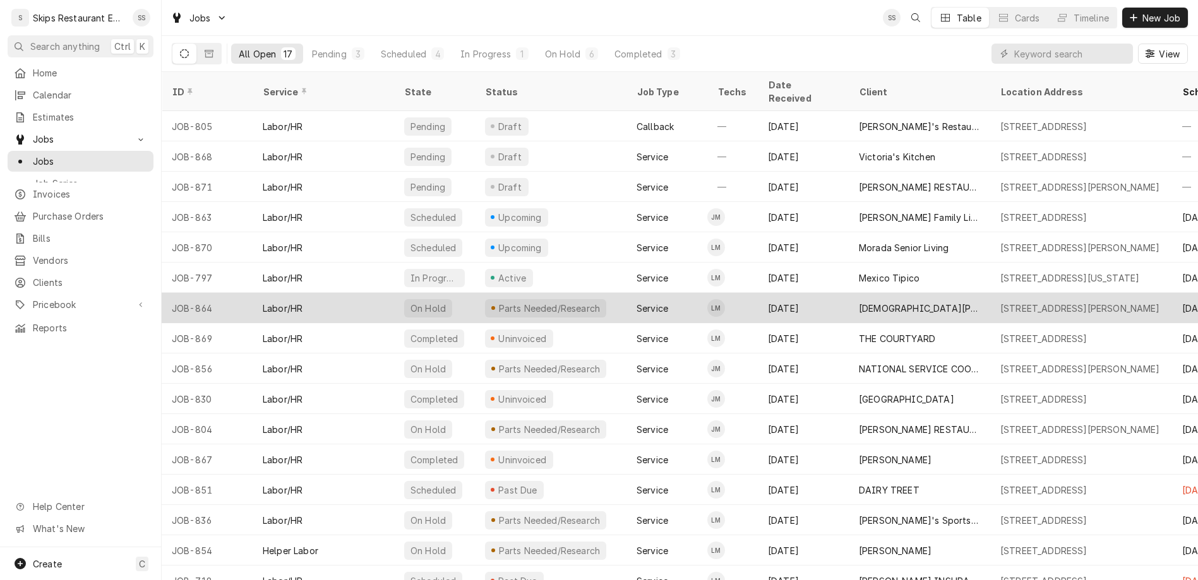
click at [859, 302] on div "[DEMOGRAPHIC_DATA][PERSON_NAME] KITCHEN" at bounding box center [919, 308] width 121 height 13
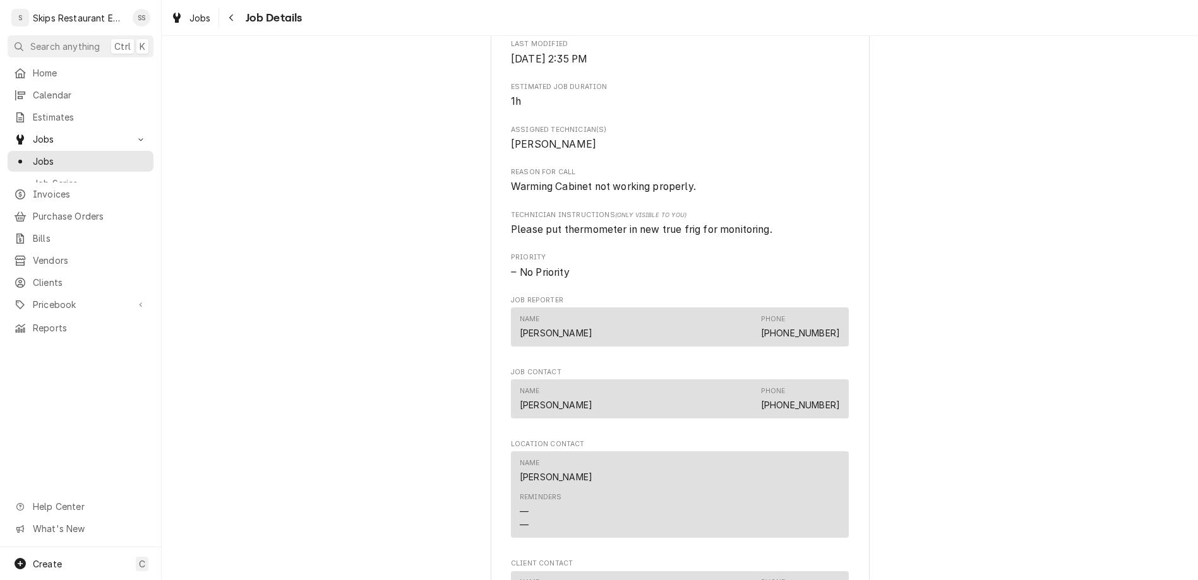
scroll to position [689, 0]
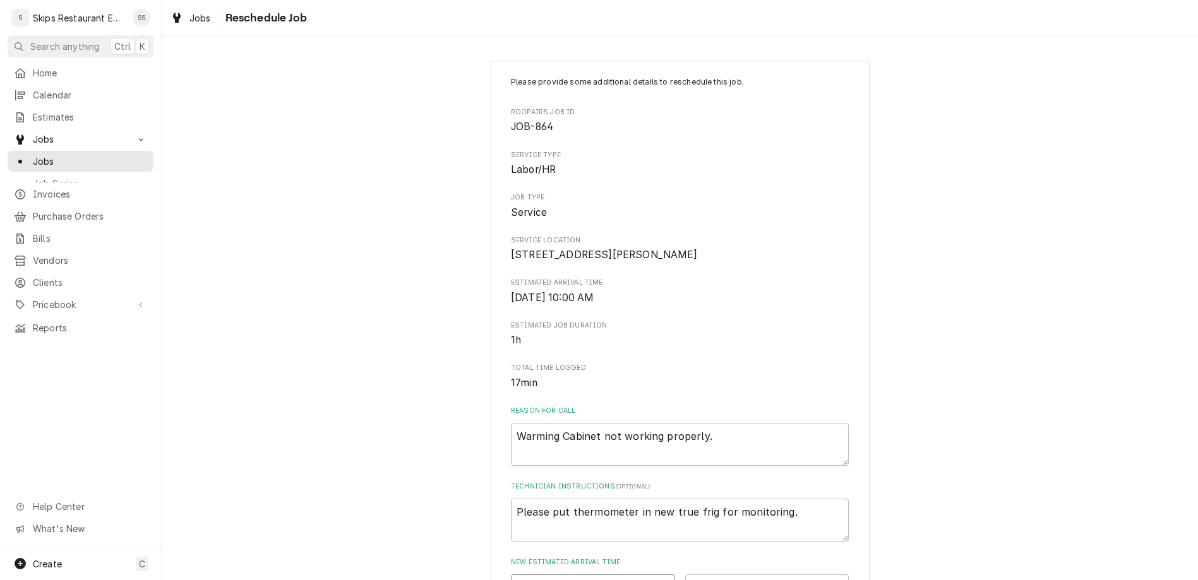
click at [638, 575] on input "Date" at bounding box center [593, 589] width 164 height 28
type input "[DATE]"
type textarea "x"
click at [685, 575] on select "AM / PM 6:00 AM 6:15 AM 6:30 AM 6:45 AM 7:00 AM 7:15 AM 7:30 AM 7:45 AM 8:00 AM…" at bounding box center [767, 589] width 164 height 28
select select "11:30:00"
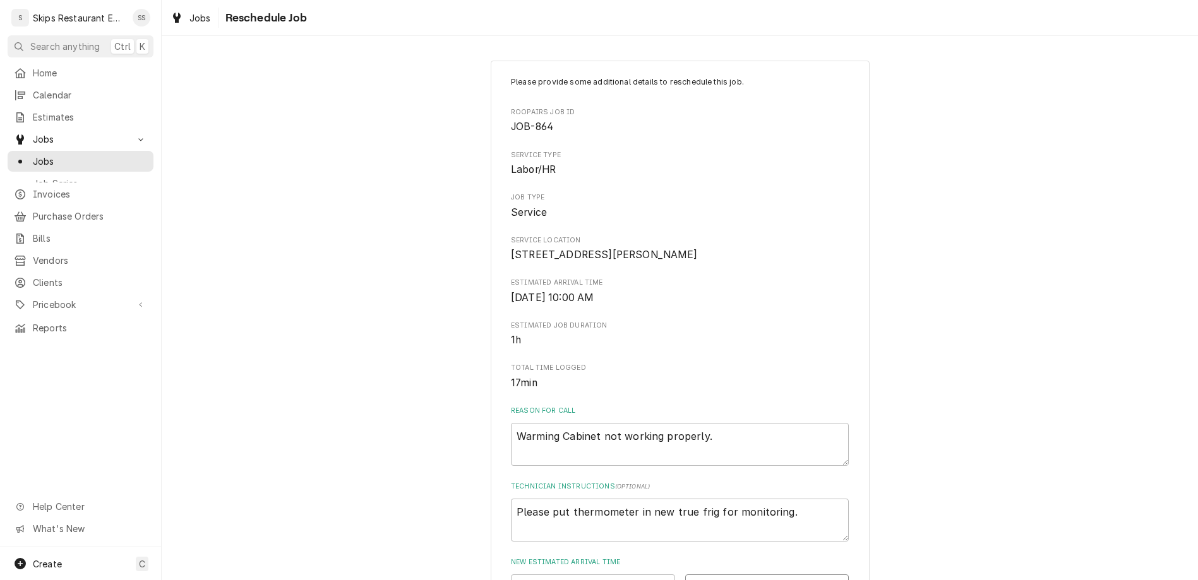
click option "11:30 AM" at bounding box center [0, 0] width 0 height 0
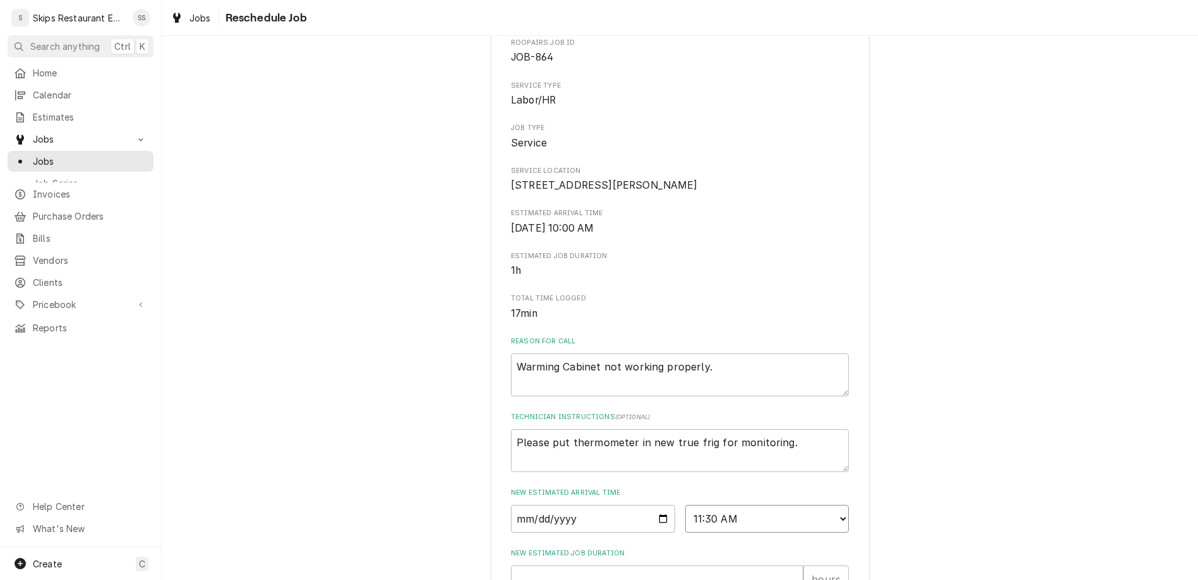
scroll to position [121, 0]
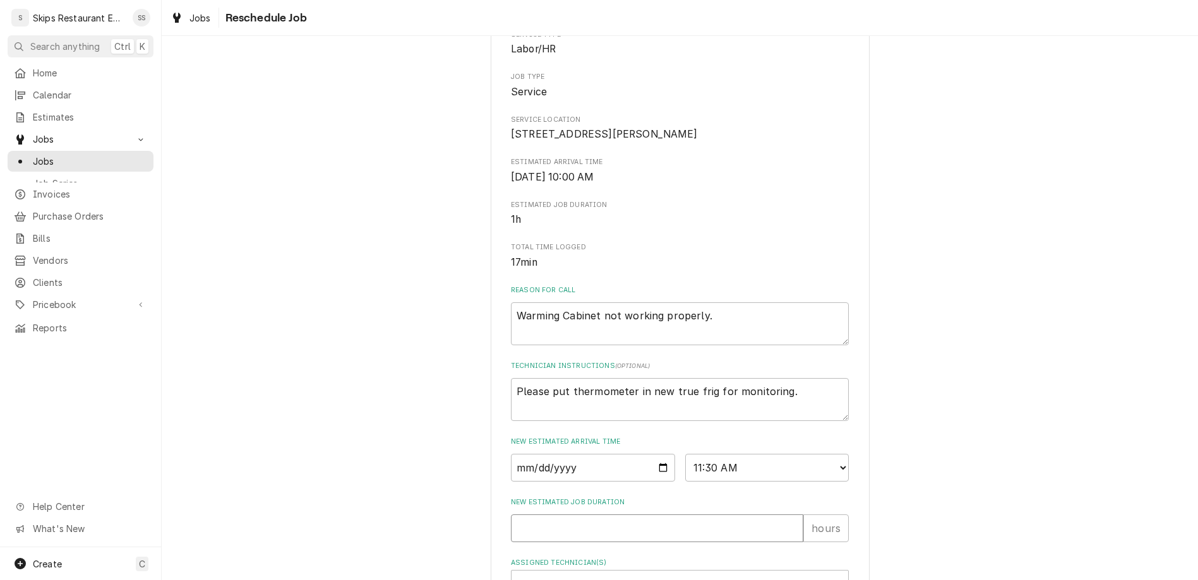
click at [596, 515] on input "New Estimated Job Duration" at bounding box center [657, 529] width 292 height 28
type textarea "x"
type input "1"
click at [593, 573] on div "Assigned Technician(s)" at bounding box center [668, 584] width 301 height 23
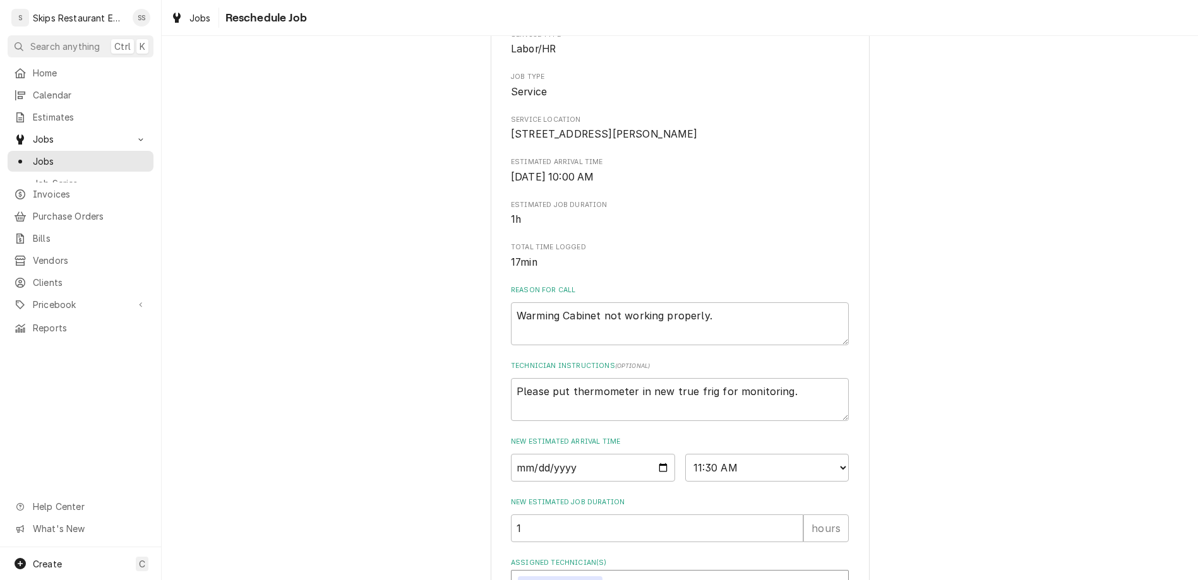
type textarea "x"
type textarea "P"
type textarea "x"
type textarea "Pa"
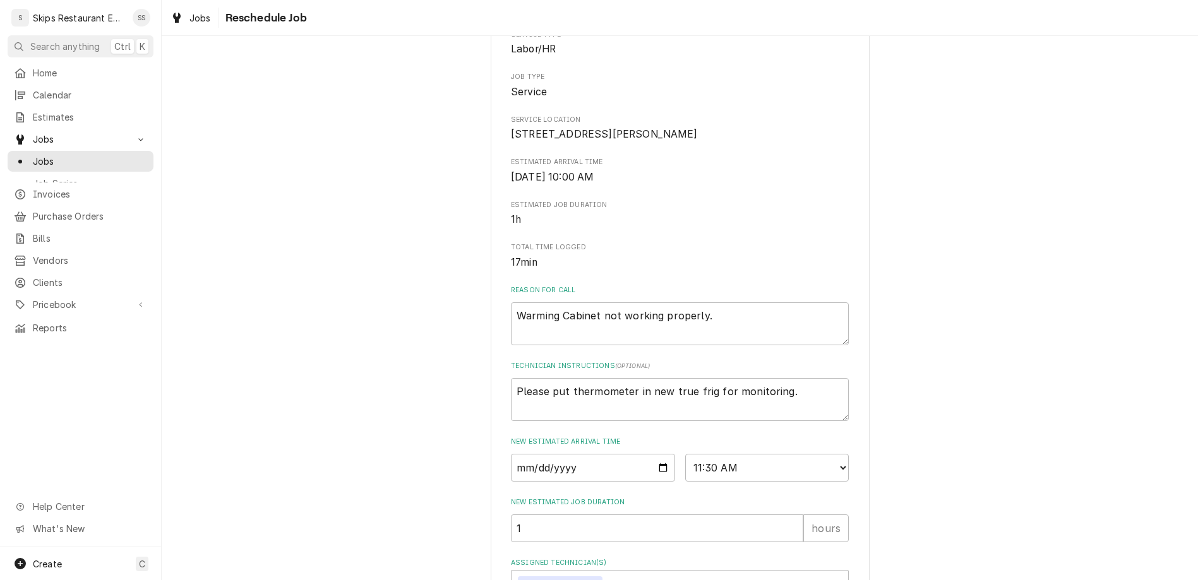
type textarea "x"
type textarea "Par"
type textarea "x"
type textarea "Part"
type textarea "x"
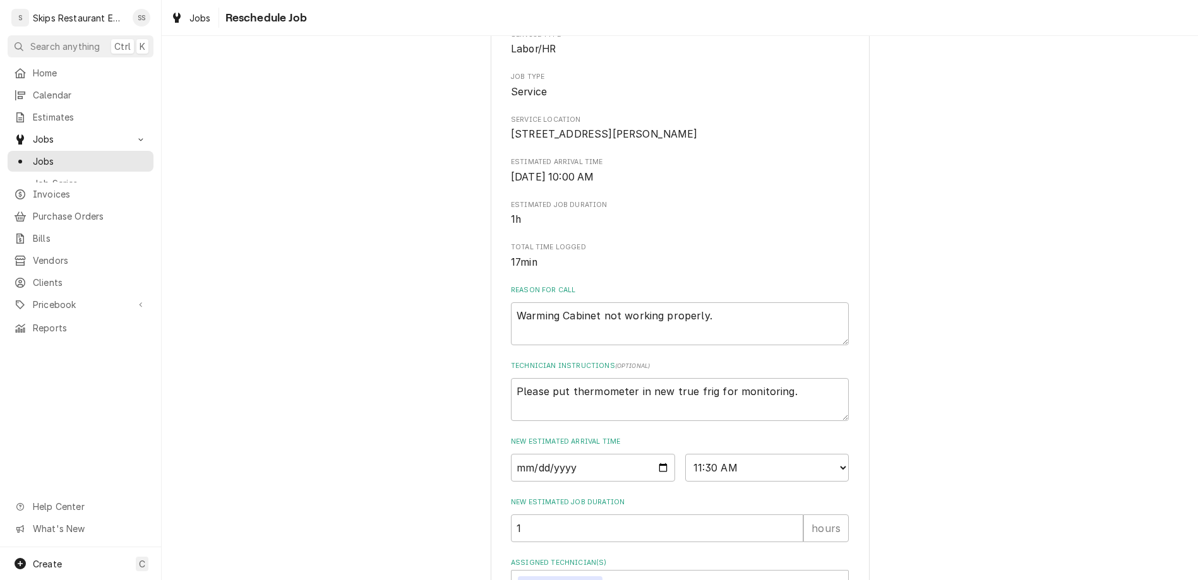
type textarea "Part"
type textarea "x"
type textarea "Part R"
type textarea "x"
type textarea "Part Re"
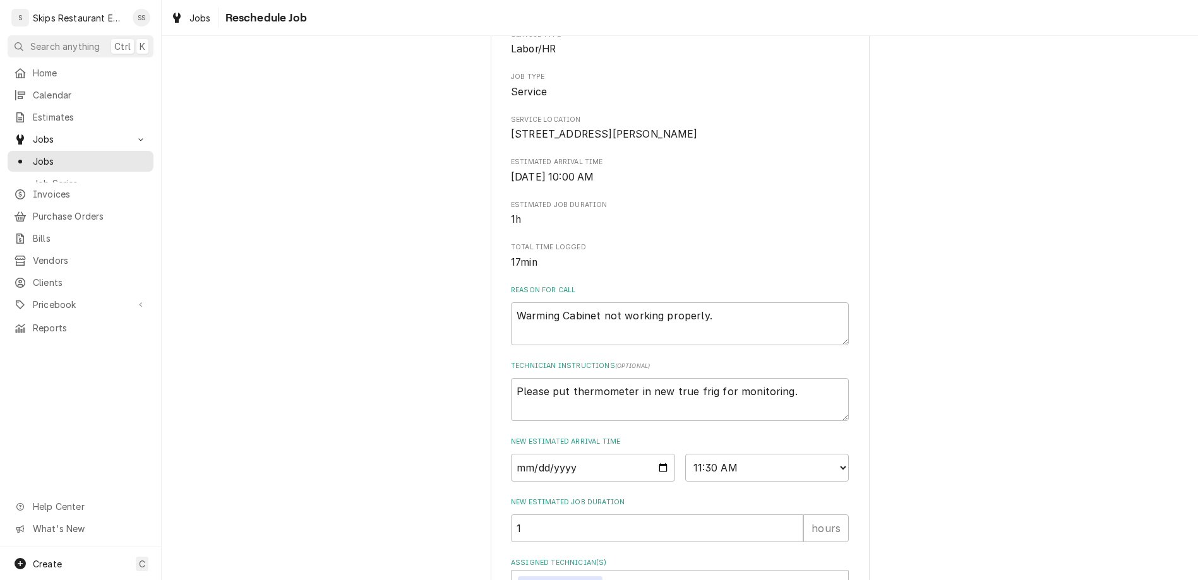
type textarea "x"
type textarea "Part Rec"
type textarea "x"
type textarea "Part Rece"
type textarea "x"
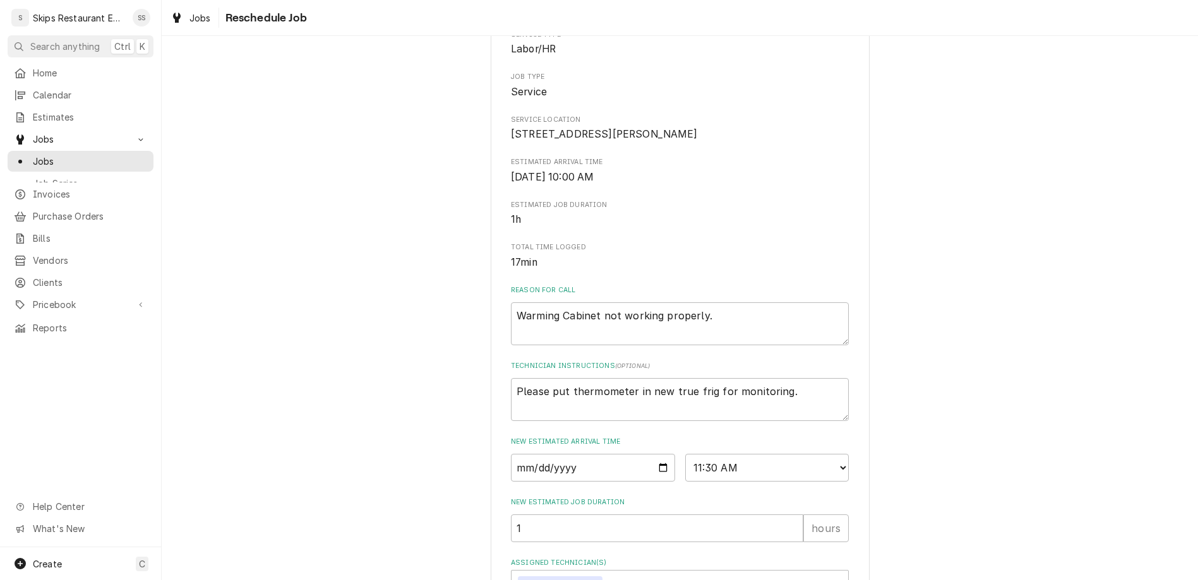
type textarea "Part Recei"
type textarea "x"
type textarea "Part Receiv"
type textarea "x"
type textarea "Part Receive"
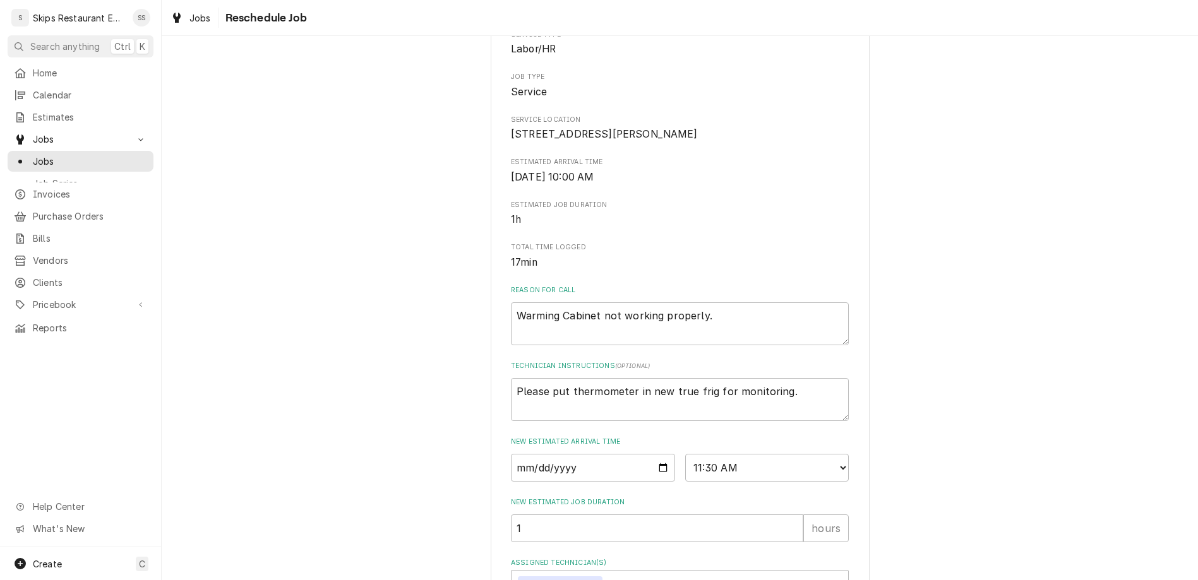
type textarea "x"
type textarea "Part Received"
type textarea "x"
